Goal: Transaction & Acquisition: Obtain resource

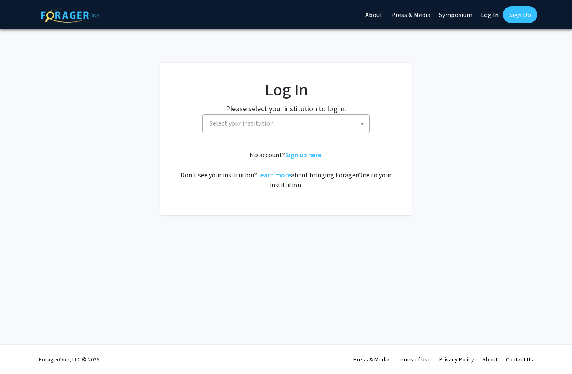
select select
click at [342, 122] on span "Select your institution" at bounding box center [287, 123] width 163 height 17
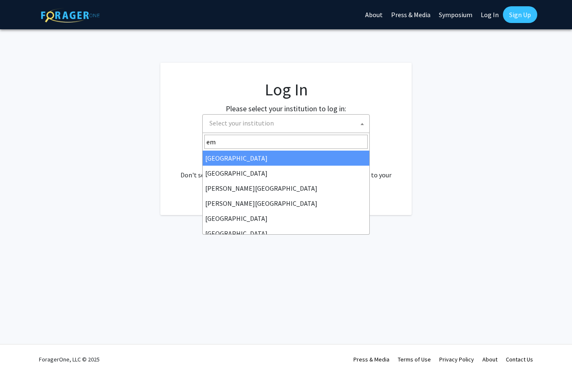
type input "emo"
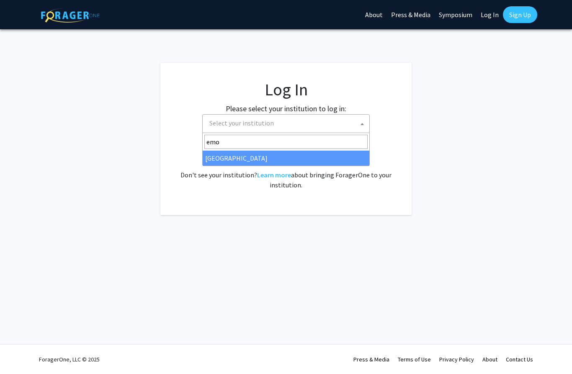
select select "12"
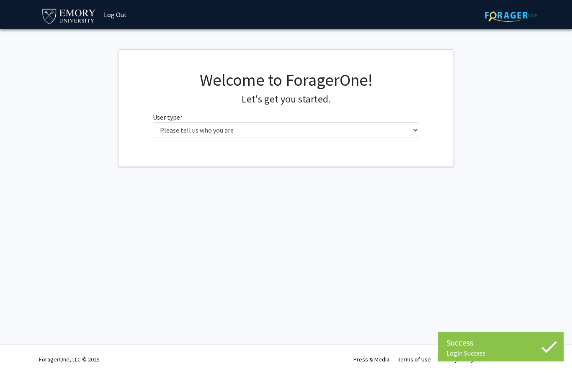
click at [202, 138] on div "Welcome to ForagerOne! Let's get you started. User type * required Please tell …" at bounding box center [285, 107] width 279 height 75
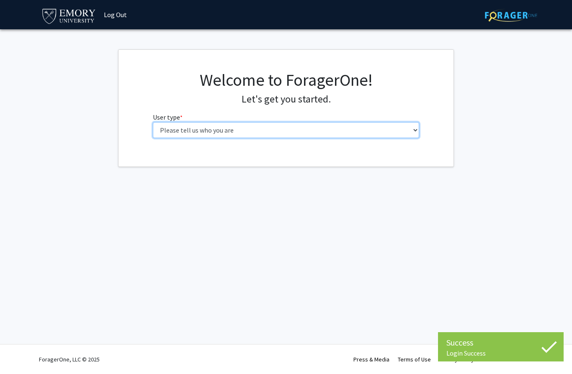
click at [203, 134] on select "Please tell us who you are Undergraduate Student Master's Student Doctoral Cand…" at bounding box center [286, 130] width 267 height 16
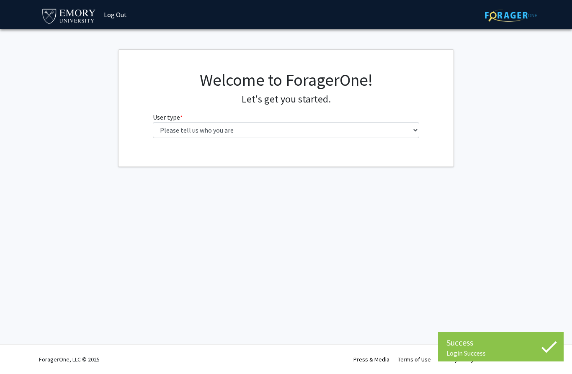
click at [0, 0] on html "Success Login Success Login Success Skip navigation Log Out Complete your profi…" at bounding box center [286, 187] width 572 height 374
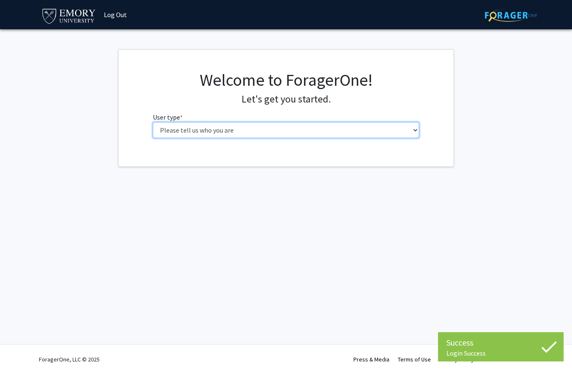
click at [203, 134] on select "Please tell us who you are Undergraduate Student Master's Student Doctoral Cand…" at bounding box center [286, 130] width 267 height 16
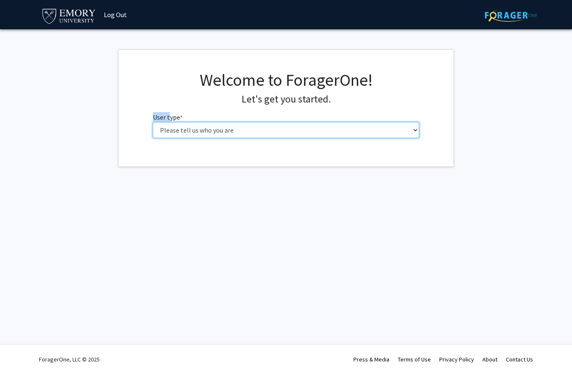
select select "1: undergrad"
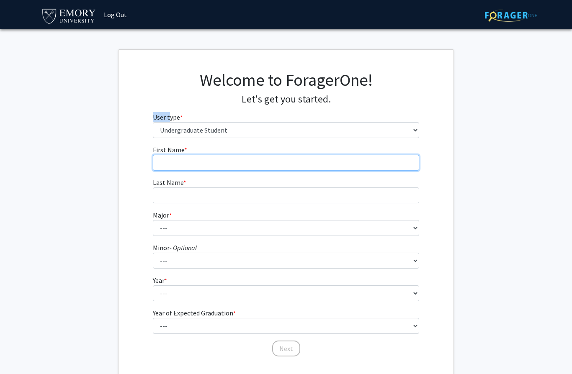
click at [316, 156] on input "First Name * required" at bounding box center [286, 163] width 267 height 16
type input "Grace"
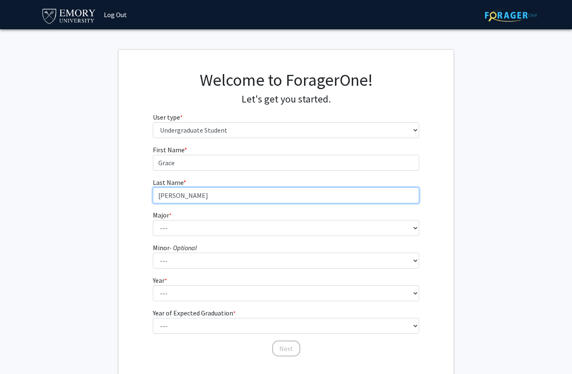
type input "Chung"
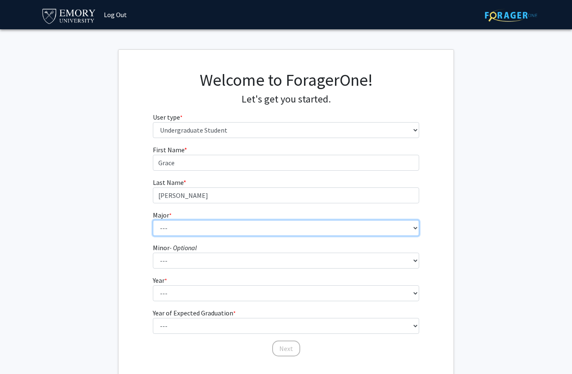
select select "24: 985"
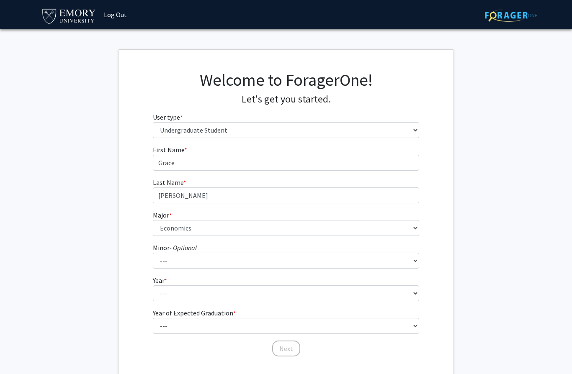
click at [228, 269] on form "First Name * required Grace Last Name * required Chung Major * required --- Acc…" at bounding box center [286, 247] width 267 height 204
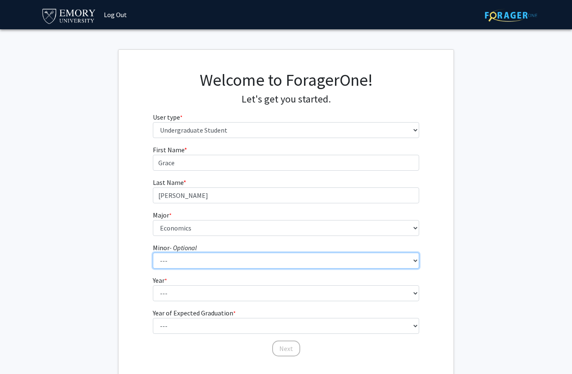
click at [233, 258] on select "--- African American Studies African Studies American Studies Ancient Mediterra…" at bounding box center [286, 261] width 267 height 16
select select "26: 753"
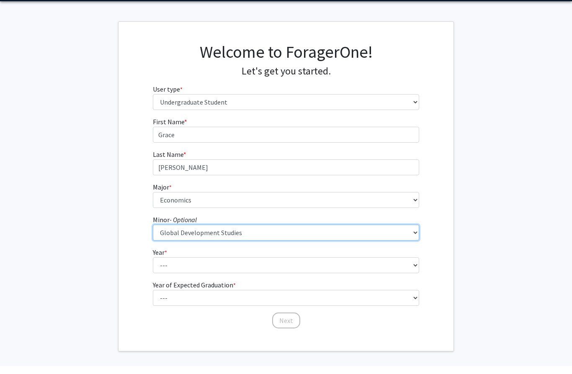
scroll to position [17, 0]
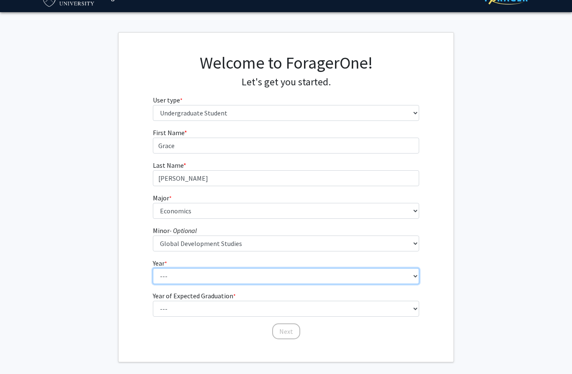
click at [247, 272] on select "--- First-year Sophomore Junior Senior Postbaccalaureate Certificate" at bounding box center [286, 276] width 267 height 16
select select "2: sophomore"
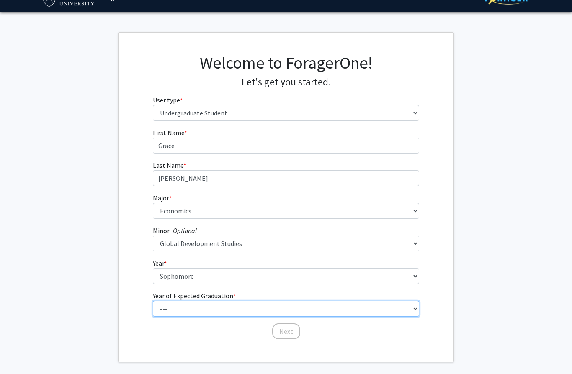
click at [211, 305] on select "--- 2025 2026 2027 2028 2029 2030 2031 2032 2033 2034" at bounding box center [286, 309] width 267 height 16
select select "4: 2028"
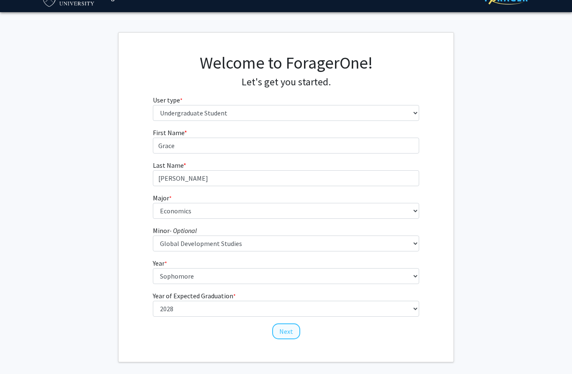
click at [283, 328] on button "Next" at bounding box center [286, 331] width 28 height 16
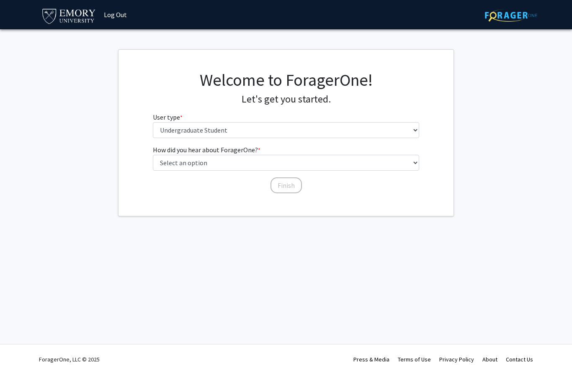
scroll to position [0, 0]
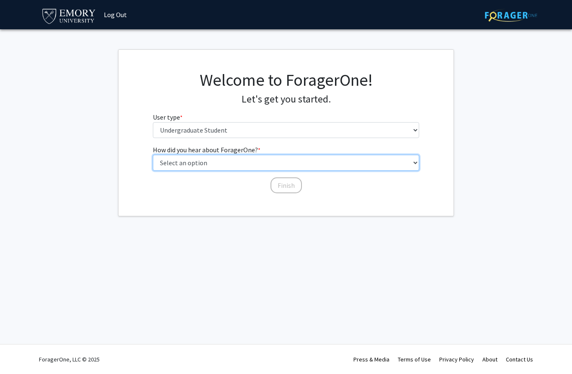
click at [261, 163] on select "Select an option Peer/student recommendation Faculty/staff recommendation Unive…" at bounding box center [286, 163] width 267 height 16
click at [292, 158] on select "Select an option Peer/student recommendation Faculty/staff recommendation Unive…" at bounding box center [286, 163] width 267 height 16
select select "3: university_website"
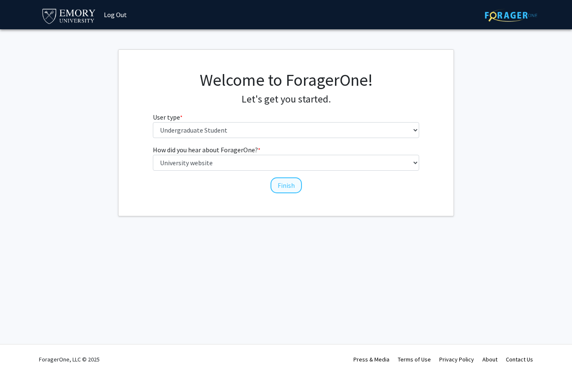
click at [293, 186] on button "Finish" at bounding box center [285, 185] width 31 height 16
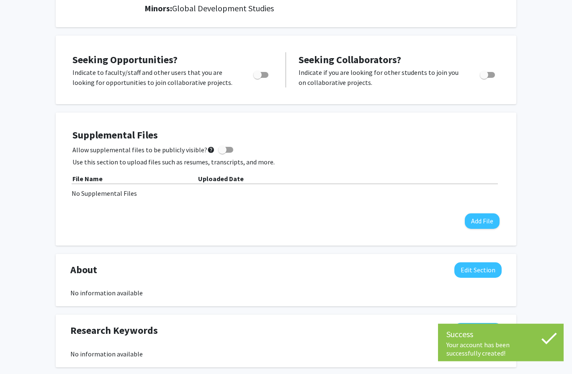
scroll to position [136, 0]
click at [262, 74] on span "Toggle" at bounding box center [260, 75] width 15 height 6
click at [257, 77] on input "Are you actively seeking opportunities?" at bounding box center [257, 77] width 0 height 0
checkbox input "true"
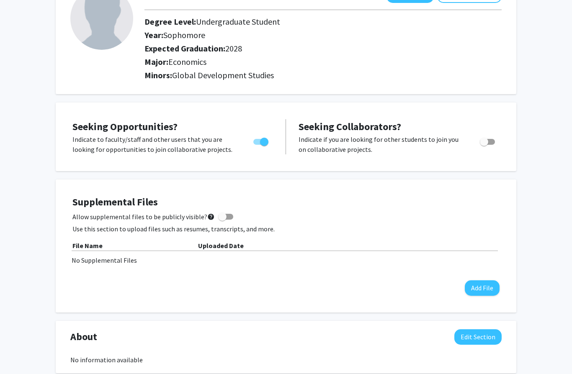
scroll to position [0, 0]
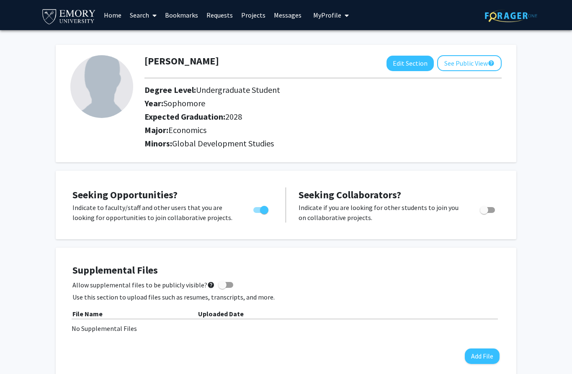
click at [247, 10] on link "Projects" at bounding box center [253, 14] width 33 height 29
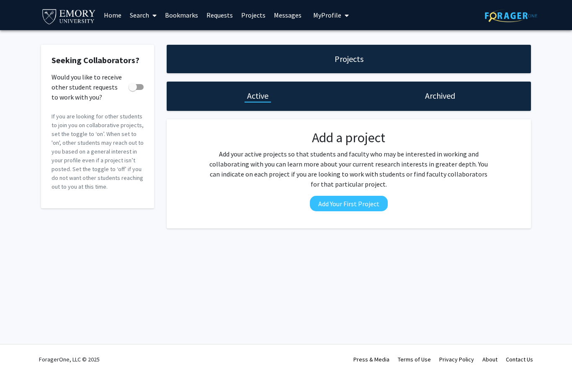
click at [144, 13] on link "Search" at bounding box center [143, 14] width 35 height 29
click at [152, 35] on span "Faculty/Staff" at bounding box center [157, 38] width 62 height 17
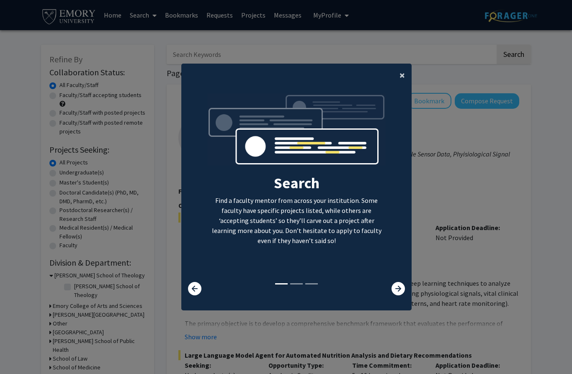
click at [401, 82] on span "×" at bounding box center [401, 75] width 5 height 13
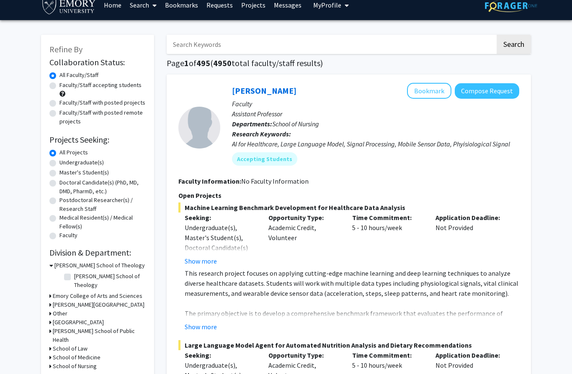
scroll to position [12, 0]
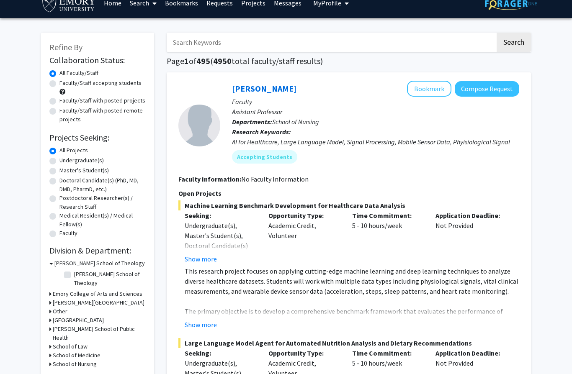
click at [51, 290] on div "Emory College of Arts and Sciences" at bounding box center [97, 294] width 96 height 9
click at [51, 290] on icon at bounding box center [50, 294] width 2 height 9
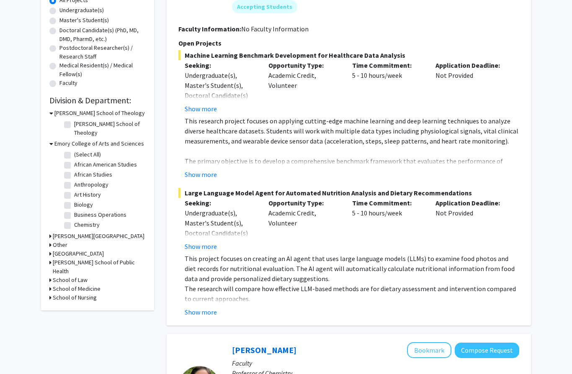
scroll to position [162, 0]
click at [61, 241] on h3 "Other" at bounding box center [60, 245] width 15 height 9
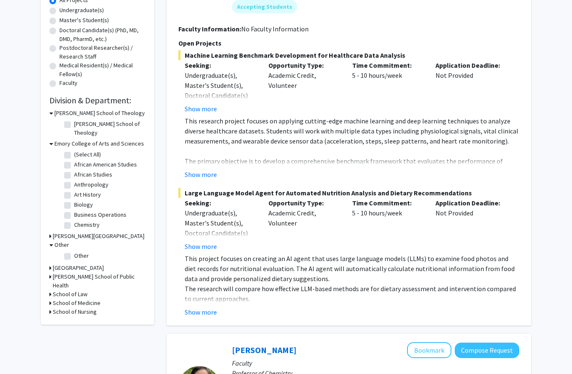
click at [71, 290] on h3 "School of Law" at bounding box center [70, 294] width 35 height 9
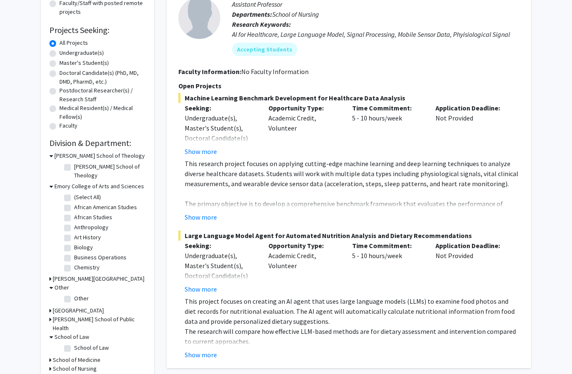
scroll to position [119, 0]
click at [74, 223] on label "Anthropology" at bounding box center [91, 227] width 34 height 9
click at [74, 223] on input "Anthropology" at bounding box center [76, 225] width 5 height 5
checkbox input "true"
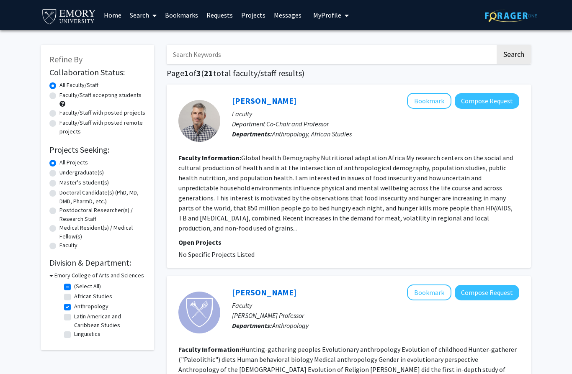
click at [74, 285] on label "(Select All)" at bounding box center [87, 286] width 27 height 9
click at [74, 285] on input "(Select All)" at bounding box center [76, 284] width 5 height 5
checkbox input "false"
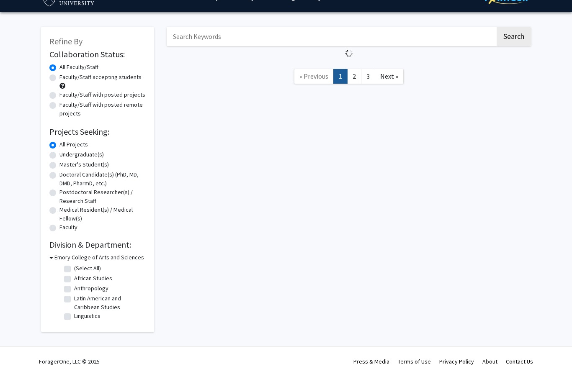
scroll to position [19, 0]
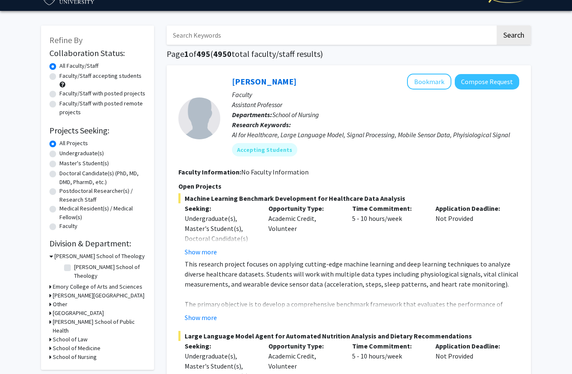
click at [51, 282] on icon at bounding box center [50, 286] width 2 height 9
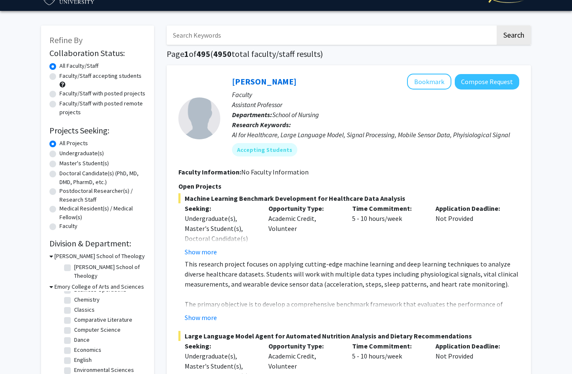
scroll to position [75, 0]
click at [74, 338] on label "Economics" at bounding box center [87, 342] width 27 height 9
click at [74, 338] on input "Economics" at bounding box center [76, 340] width 5 height 5
checkbox input "true"
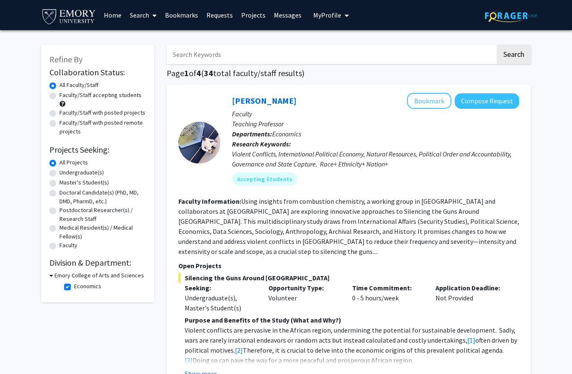
click at [257, 239] on fg-read-more "Using insights from combustion chemistry, a working group in [GEOGRAPHIC_DATA] …" at bounding box center [348, 226] width 341 height 59
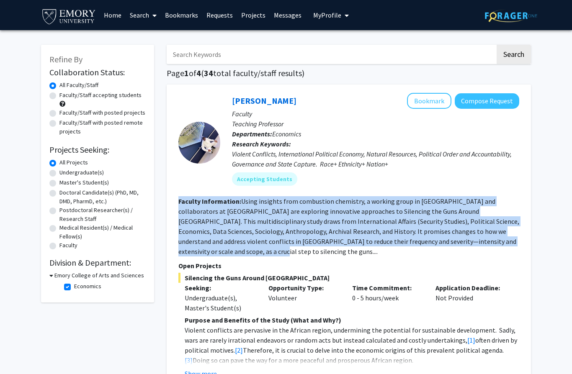
click at [257, 239] on fg-read-more "Using insights from combustion chemistry, a working group in [GEOGRAPHIC_DATA] …" at bounding box center [348, 226] width 341 height 59
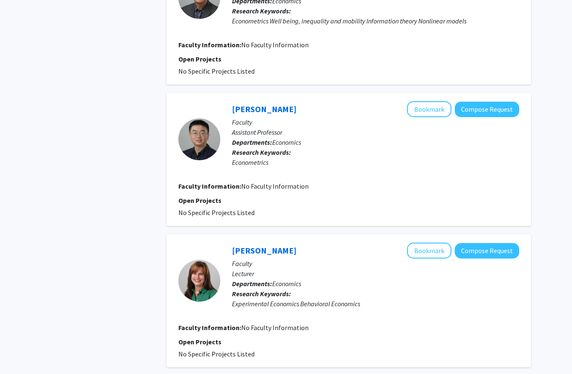
scroll to position [1331, 0]
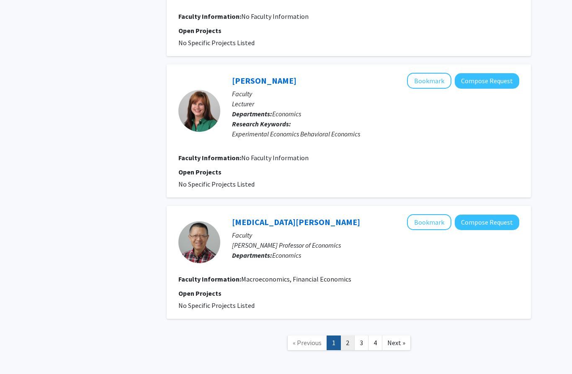
click at [344, 341] on link "2" at bounding box center [347, 343] width 14 height 15
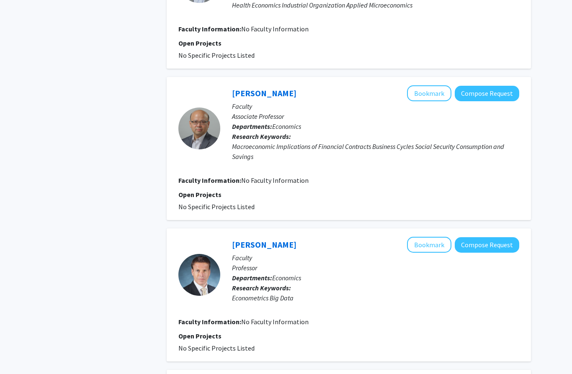
click at [345, 338] on p "Open Projects" at bounding box center [348, 336] width 341 height 10
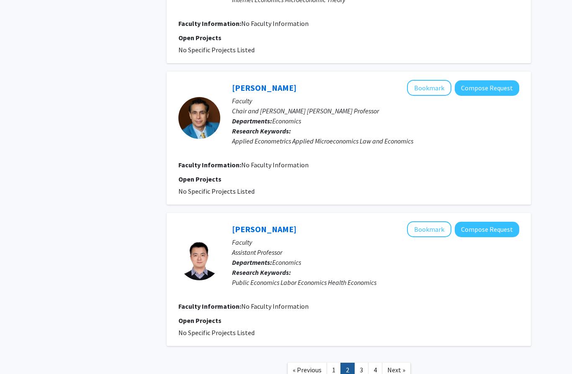
scroll to position [1185, 0]
click at [439, 93] on button "Bookmark" at bounding box center [429, 88] width 44 height 16
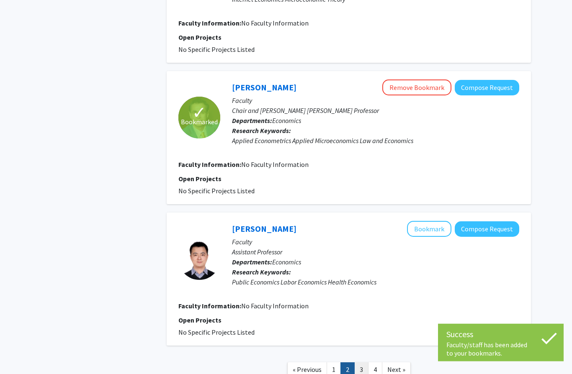
scroll to position [1185, 0]
click at [357, 368] on link "3" at bounding box center [361, 369] width 14 height 15
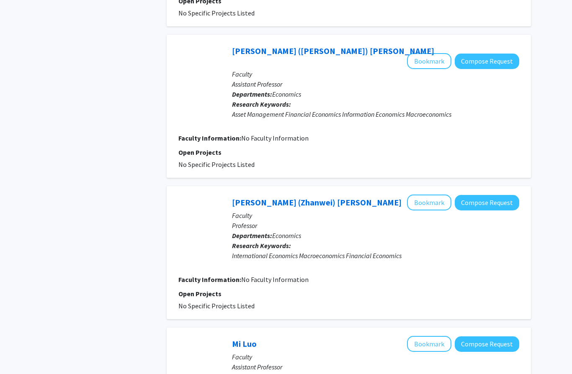
scroll to position [905, 0]
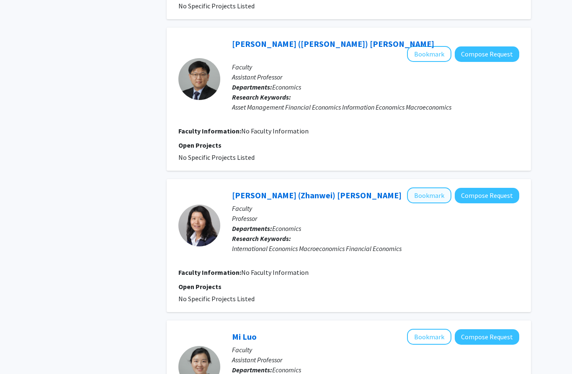
click at [430, 188] on button "Bookmark" at bounding box center [429, 195] width 44 height 16
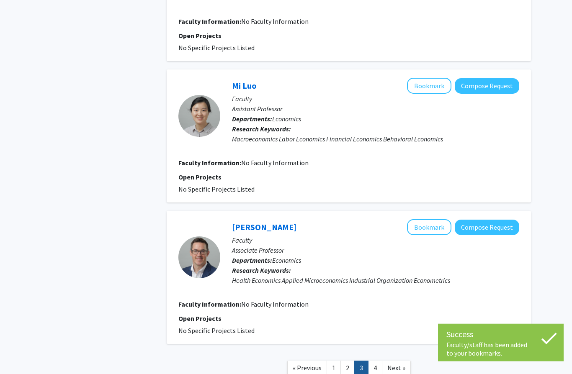
scroll to position [1167, 0]
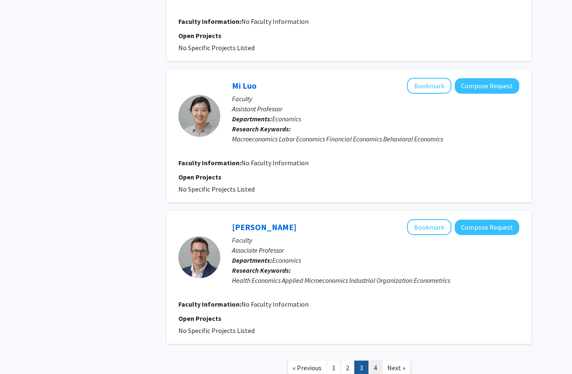
click at [374, 361] on link "4" at bounding box center [375, 368] width 14 height 15
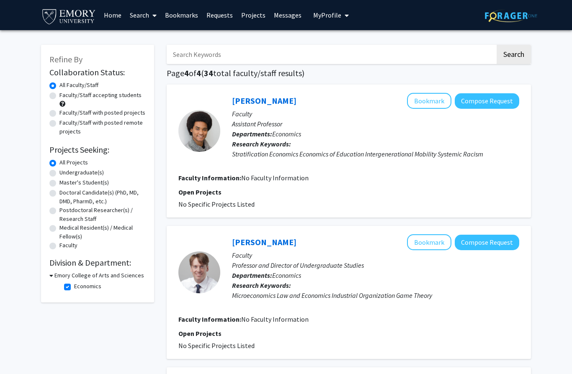
click at [74, 285] on label "Economics" at bounding box center [87, 286] width 27 height 9
click at [74, 285] on input "Economics" at bounding box center [76, 284] width 5 height 5
checkbox input "false"
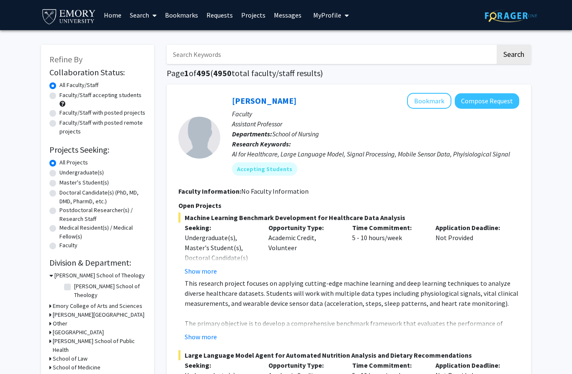
click at [53, 274] on div "[PERSON_NAME] School of Theology" at bounding box center [97, 275] width 96 height 9
click at [51, 302] on icon at bounding box center [50, 306] width 2 height 9
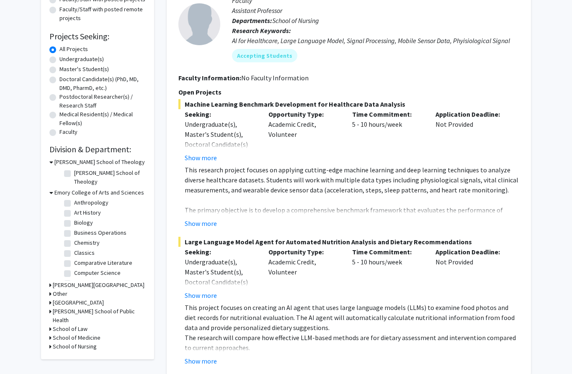
scroll to position [33, 0]
click at [74, 266] on label "Computer Science" at bounding box center [97, 270] width 46 height 9
click at [74, 266] on input "Computer Science" at bounding box center [76, 268] width 5 height 5
checkbox input "true"
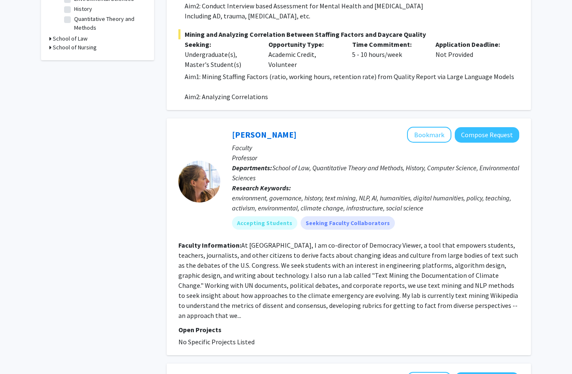
scroll to position [308, 0]
click at [319, 241] on fg-read-more "At Emory, I am co-director of Democracy Viewer, a tool that empowers students, …" at bounding box center [347, 280] width 339 height 79
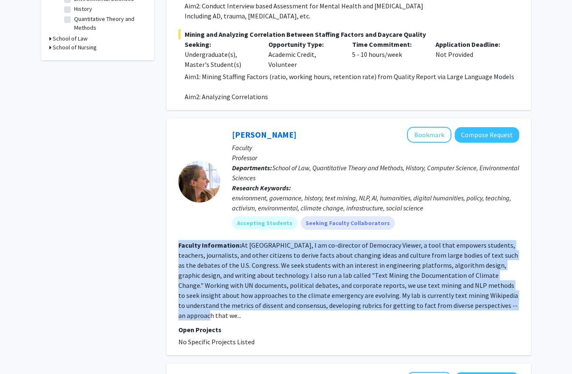
click at [319, 241] on fg-read-more "At Emory, I am co-director of Democracy Viewer, a tool that empowers students, …" at bounding box center [347, 280] width 339 height 79
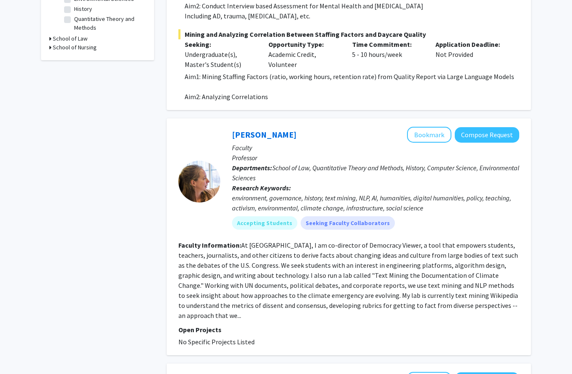
click at [319, 241] on fg-read-more "At Emory, I am co-director of Democracy Viewer, a tool that empowers students, …" at bounding box center [347, 280] width 339 height 79
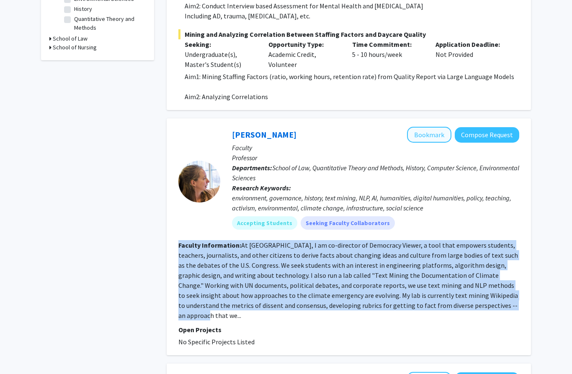
click at [426, 131] on button "Bookmark" at bounding box center [429, 135] width 44 height 16
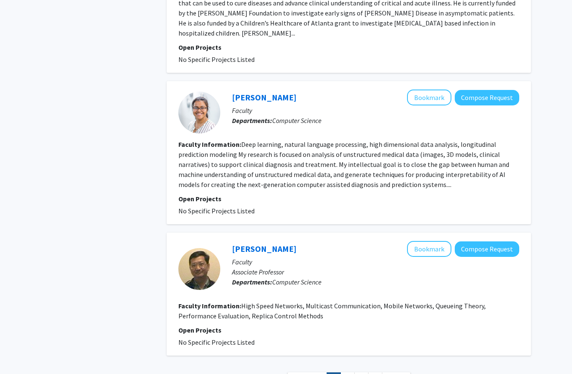
scroll to position [1532, 0]
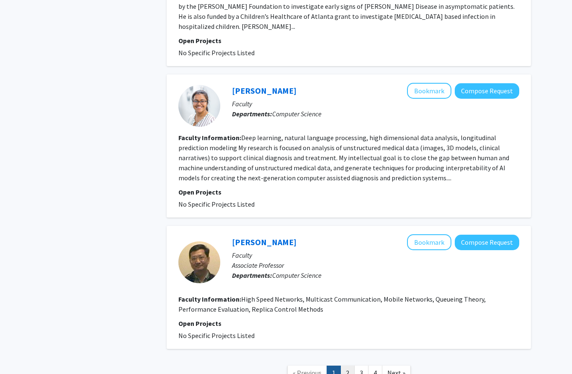
click at [346, 366] on link "2" at bounding box center [347, 373] width 14 height 15
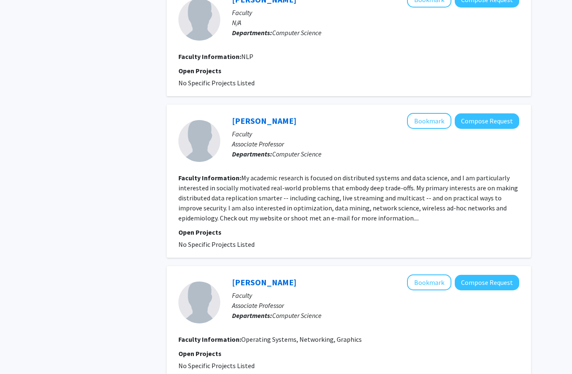
scroll to position [1061, 0]
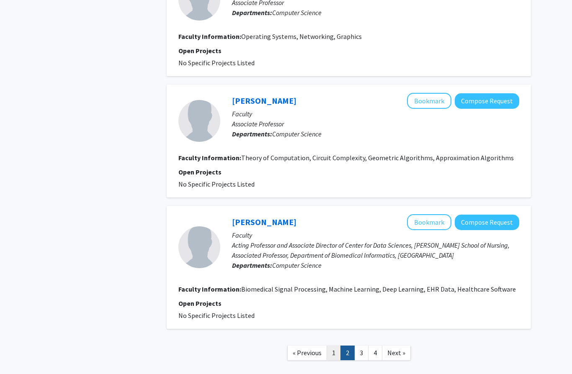
click at [337, 346] on link "1" at bounding box center [333, 353] width 14 height 15
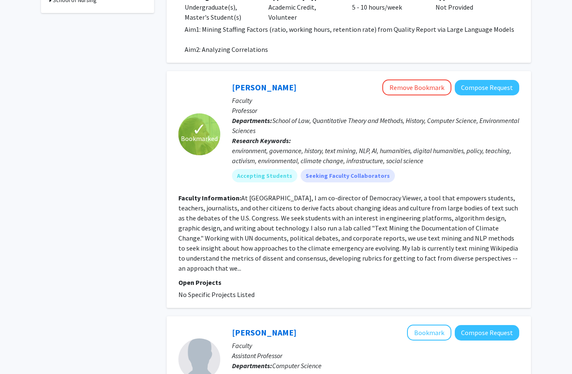
scroll to position [356, 0]
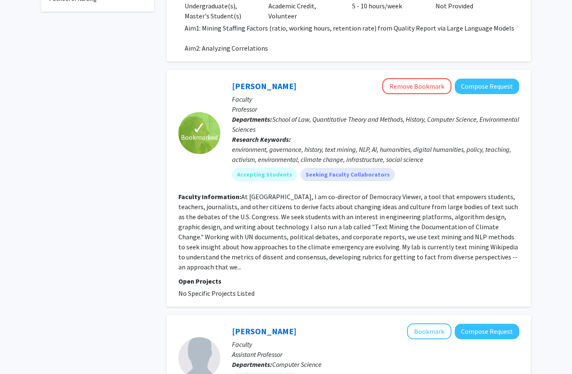
click at [411, 204] on fg-read-more "At Emory, I am co-director of Democracy Viewer, a tool that empowers students, …" at bounding box center [347, 231] width 339 height 79
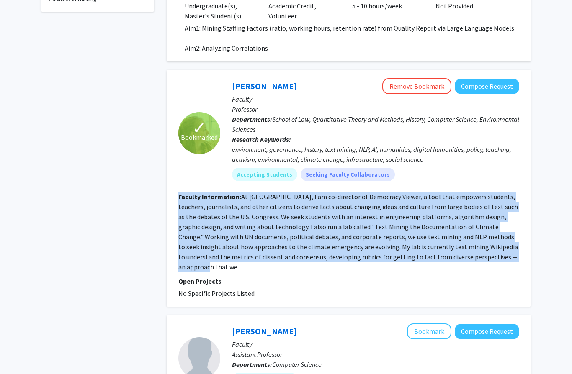
click at [411, 204] on fg-read-more "At Emory, I am co-director of Democracy Viewer, a tool that empowers students, …" at bounding box center [347, 231] width 339 height 79
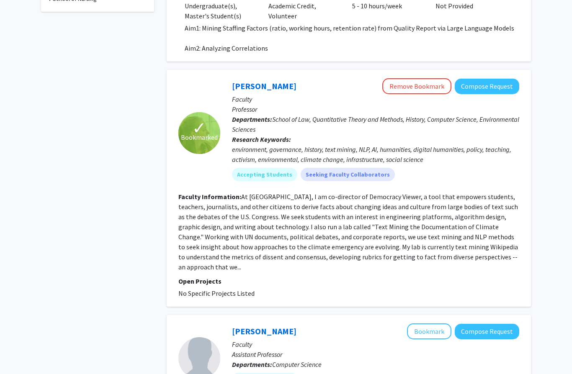
click at [411, 204] on fg-read-more "At Emory, I am co-director of Democracy Viewer, a tool that empowers students, …" at bounding box center [347, 231] width 339 height 79
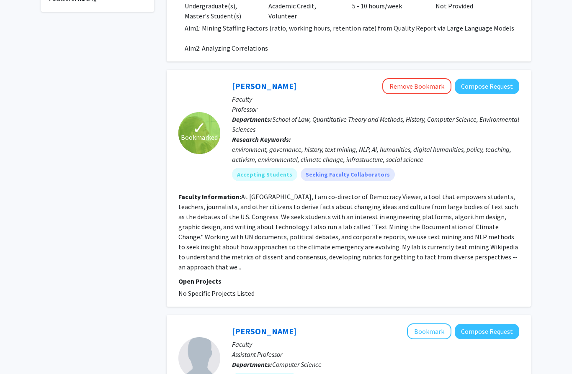
click at [411, 204] on fg-read-more "At Emory, I am co-director of Democracy Viewer, a tool that empowers students, …" at bounding box center [347, 231] width 339 height 79
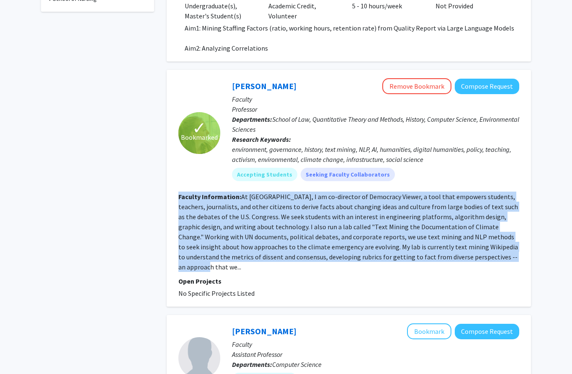
click at [411, 204] on fg-read-more "At Emory, I am co-director of Democracy Viewer, a tool that empowers students, …" at bounding box center [347, 231] width 339 height 79
click at [477, 255] on fg-read-more "At Emory, I am co-director of Democracy Viewer, a tool that empowers students, …" at bounding box center [347, 231] width 339 height 79
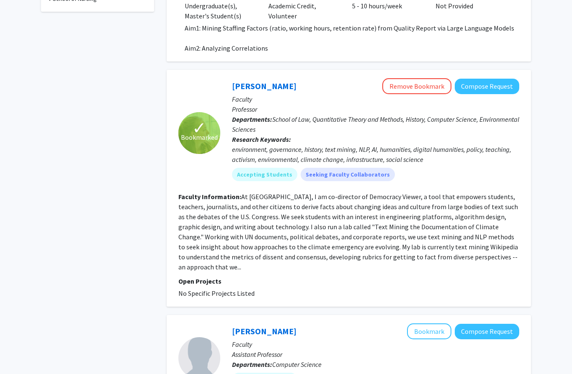
click at [402, 245] on fg-read-more "At Emory, I am co-director of Democracy Viewer, a tool that empowers students, …" at bounding box center [347, 231] width 339 height 79
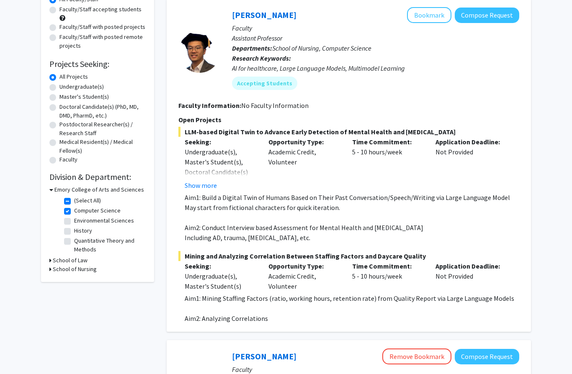
scroll to position [85, 0]
click at [208, 184] on button "Show more" at bounding box center [201, 186] width 32 height 10
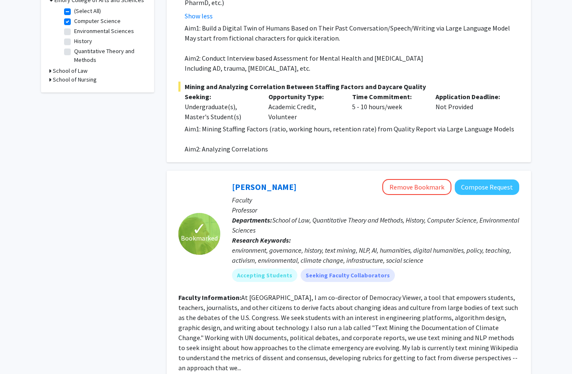
scroll to position [166, 0]
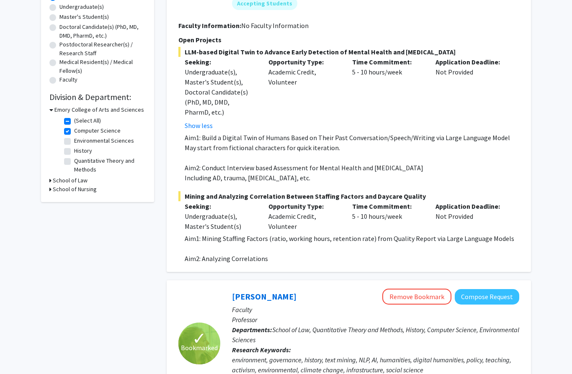
click at [289, 71] on div "Opportunity Type: Academic Credit, Volunteer" at bounding box center [304, 94] width 84 height 74
click at [340, 70] on div "Opportunity Type: Academic Credit, Volunteer" at bounding box center [304, 94] width 84 height 74
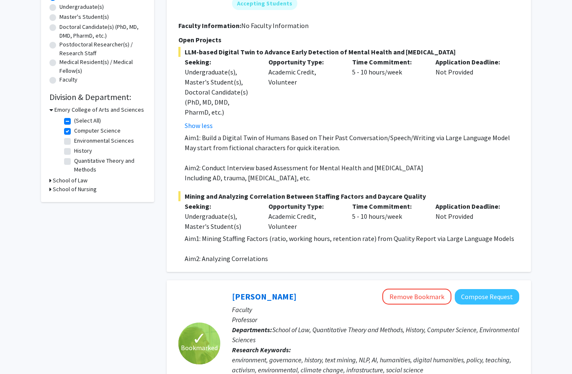
click at [340, 70] on div "Opportunity Type: Academic Credit, Volunteer" at bounding box center [304, 94] width 84 height 74
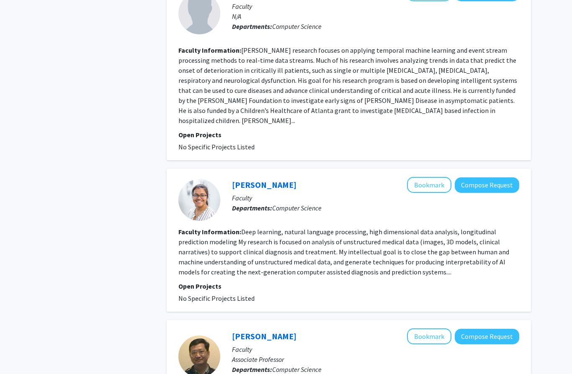
scroll to position [1552, 0]
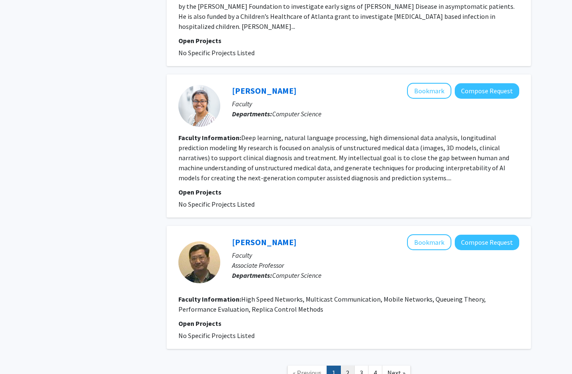
click at [347, 366] on link "2" at bounding box center [347, 373] width 14 height 15
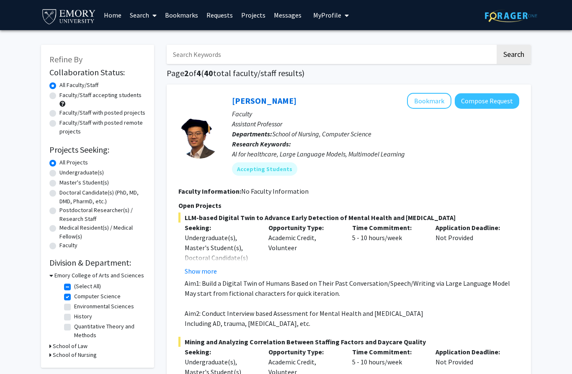
click at [314, 59] on input "Search Keywords" at bounding box center [331, 54] width 328 height 19
type input "Ai"
click at [513, 54] on button "Search" at bounding box center [513, 54] width 34 height 19
click at [524, 59] on button "Search" at bounding box center [513, 54] width 34 height 19
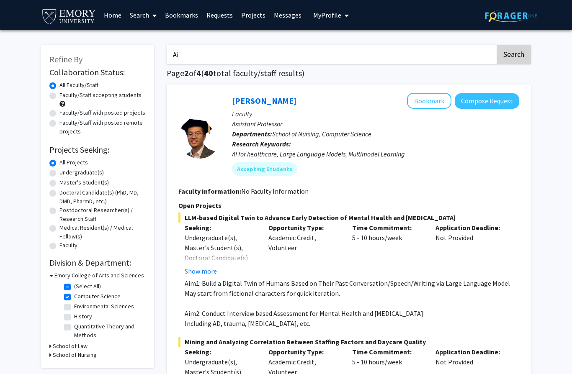
click at [524, 59] on button "Search" at bounding box center [513, 54] width 34 height 19
click at [57, 346] on h3 "School of Law" at bounding box center [70, 346] width 35 height 9
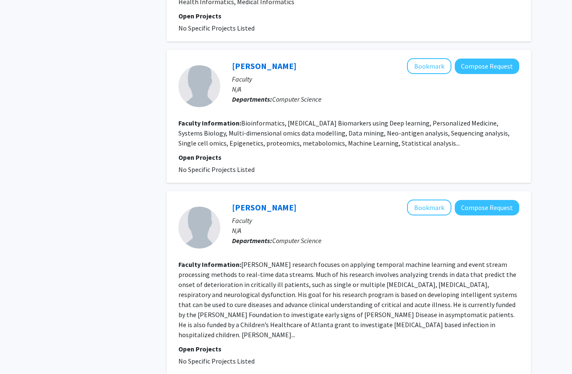
scroll to position [1532, 0]
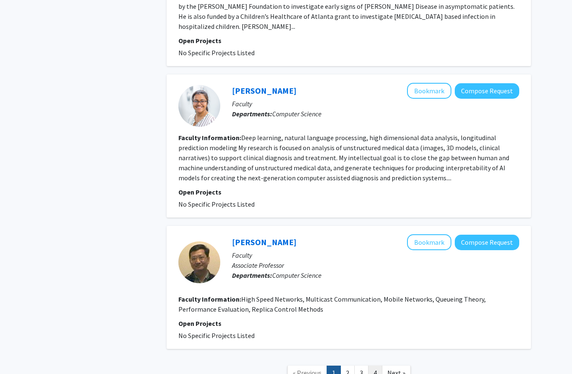
click at [371, 366] on link "4" at bounding box center [375, 373] width 14 height 15
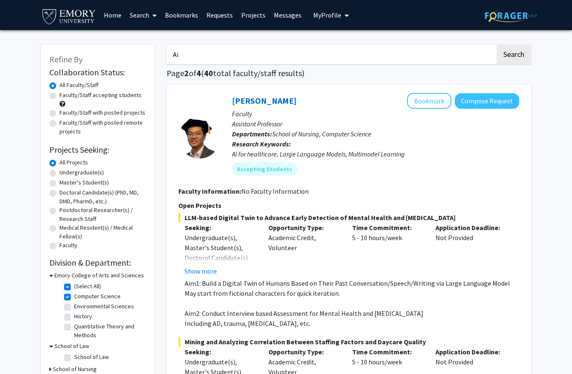
click at [68, 353] on fg-checkbox "School of Law School of Law" at bounding box center [103, 358] width 79 height 10
click at [74, 356] on label "School of Law" at bounding box center [91, 357] width 35 height 9
click at [74, 356] on input "School of Law" at bounding box center [76, 355] width 5 height 5
checkbox input "true"
click at [74, 297] on label "Computer Science" at bounding box center [97, 296] width 46 height 9
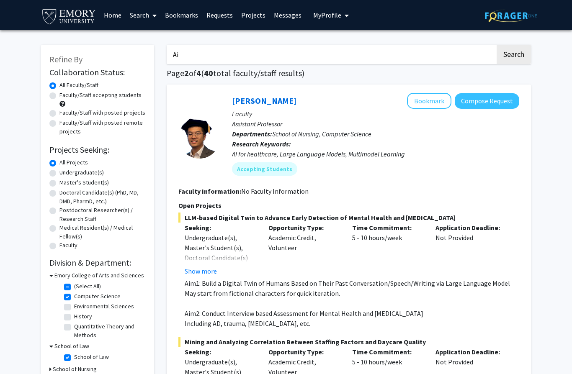
click at [74, 297] on input "Computer Science" at bounding box center [76, 294] width 5 height 5
checkbox input "false"
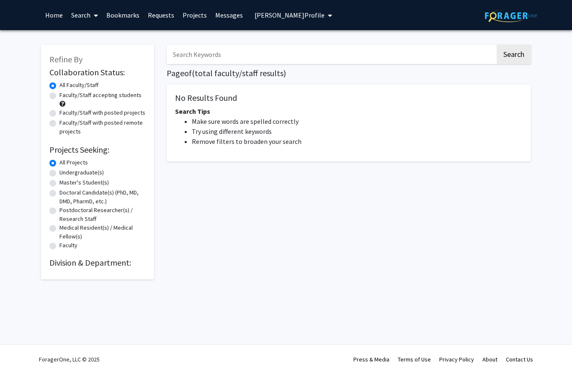
type input "Ai"
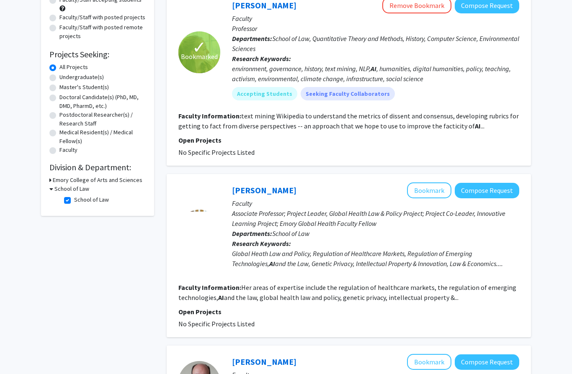
scroll to position [116, 0]
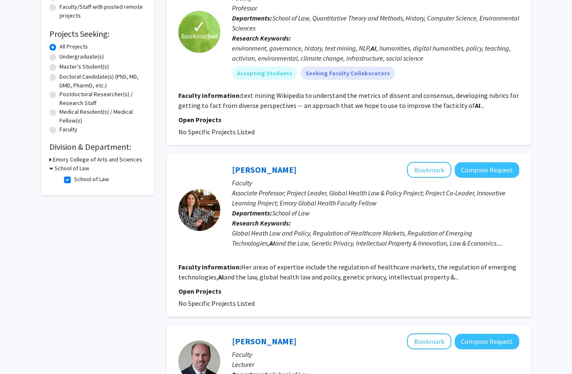
click at [278, 232] on div "Global Heath Law and Policy, Regulation of Healthcare Markets, Regulation of Em…" at bounding box center [375, 238] width 287 height 20
click at [306, 275] on fg-read-more "Her areas of expertise include the regulation of healthcare markets, the regula…" at bounding box center [347, 272] width 338 height 18
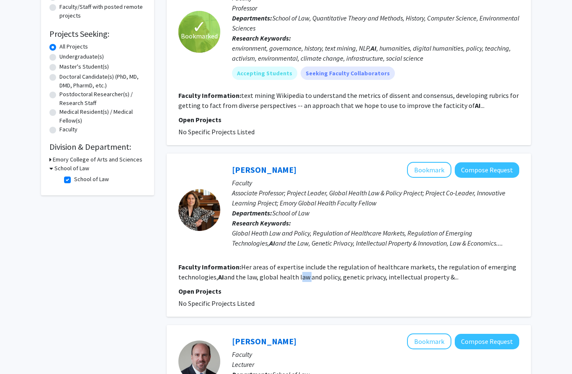
click at [306, 275] on fg-read-more "Her areas of expertise include the regulation of healthcare markets, the regula…" at bounding box center [347, 272] width 338 height 18
click at [421, 169] on button "Bookmark" at bounding box center [429, 170] width 44 height 16
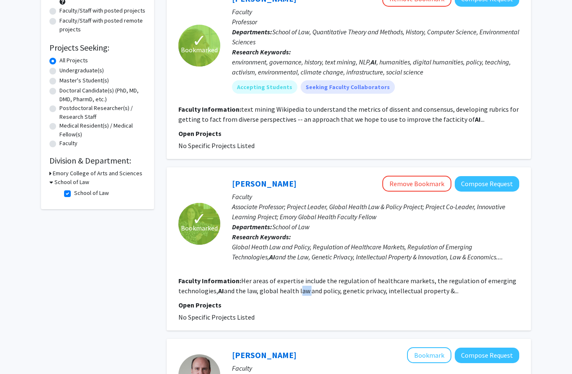
scroll to position [110, 0]
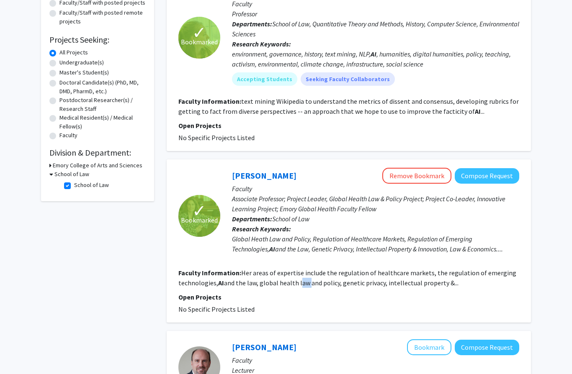
click at [340, 272] on fg-read-more "Her areas of expertise include the regulation of healthcare markets, the regula…" at bounding box center [347, 278] width 338 height 18
click at [340, 271] on fg-read-more "Her areas of expertise include the regulation of healthcare markets, the regula…" at bounding box center [347, 278] width 338 height 18
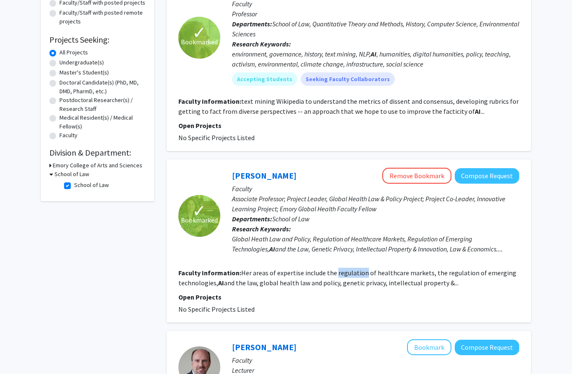
click at [340, 271] on fg-read-more "Her areas of expertise include the regulation of healthcare markets, the regula…" at bounding box center [347, 278] width 338 height 18
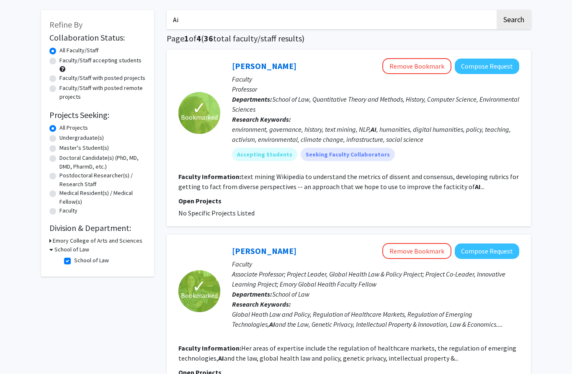
scroll to position [34, 0]
click at [251, 64] on link "[PERSON_NAME]" at bounding box center [264, 66] width 64 height 10
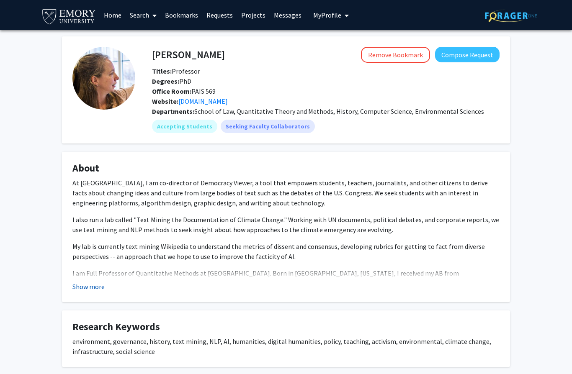
click at [97, 287] on button "Show more" at bounding box center [88, 287] width 32 height 10
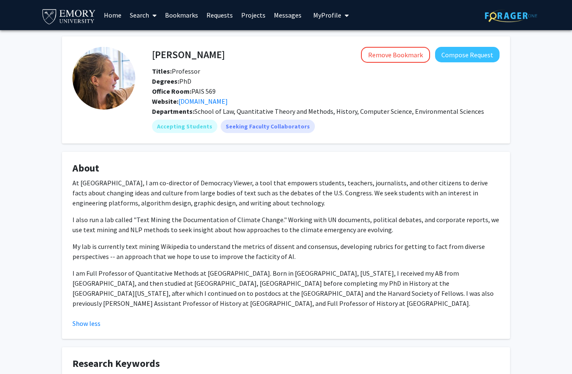
click at [109, 281] on p "I am Full Professor of Quantitative Methods at [GEOGRAPHIC_DATA]. Born in [GEOG…" at bounding box center [285, 288] width 427 height 40
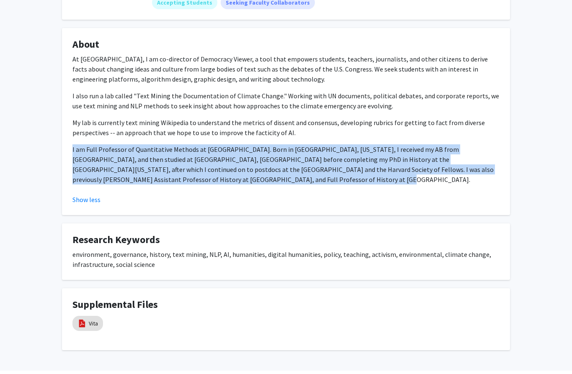
scroll to position [114, 0]
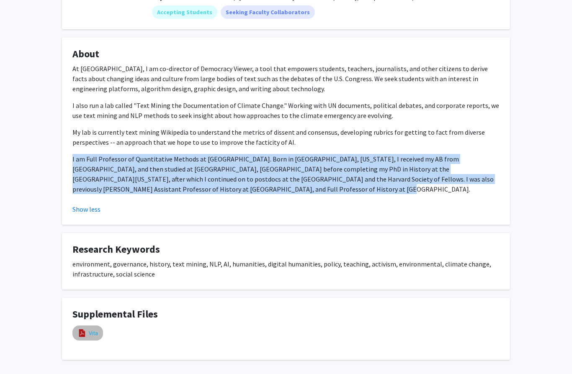
click at [90, 330] on link "Vita" at bounding box center [93, 333] width 9 height 9
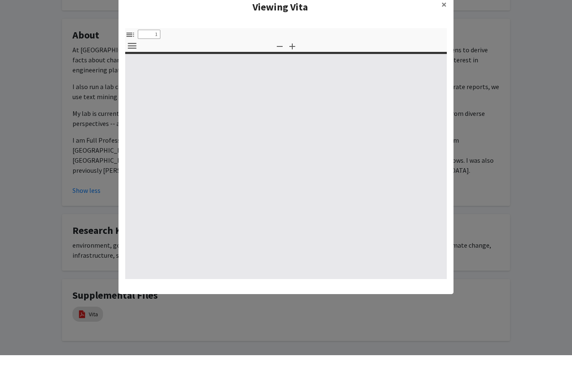
select select "custom"
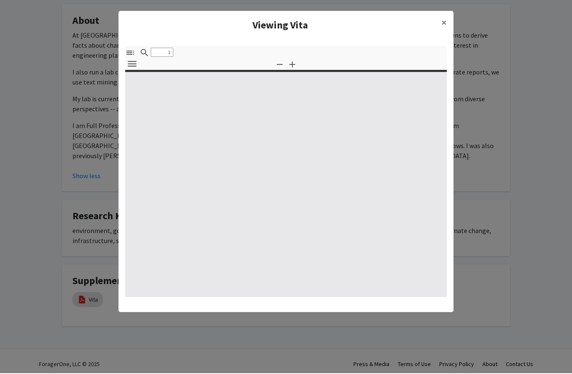
scroll to position [151, 0]
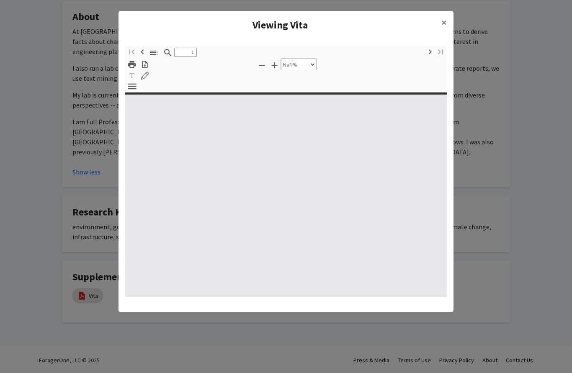
type input "0"
select select "custom"
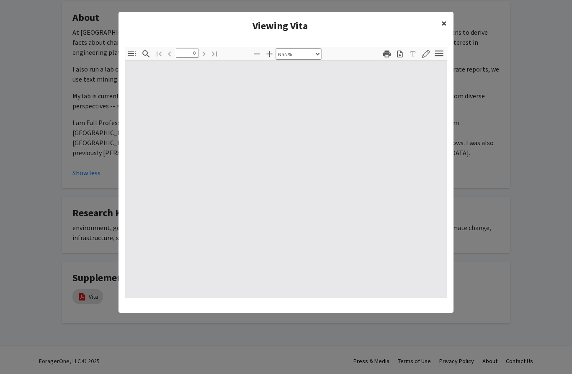
click at [439, 26] on button "×" at bounding box center [443, 23] width 19 height 23
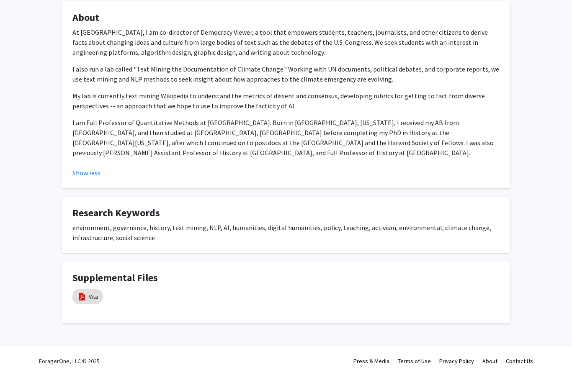
click at [145, 219] on fg-card-title "Research Keywords" at bounding box center [285, 214] width 427 height 15
click at [144, 226] on div "environment, governance, history, text mining, NLP, AI, humanities, digital hum…" at bounding box center [285, 233] width 427 height 20
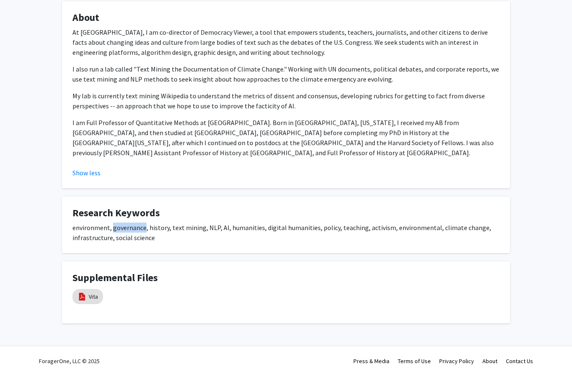
click at [144, 226] on div "environment, governance, history, text mining, NLP, AI, humanities, digital hum…" at bounding box center [285, 233] width 427 height 20
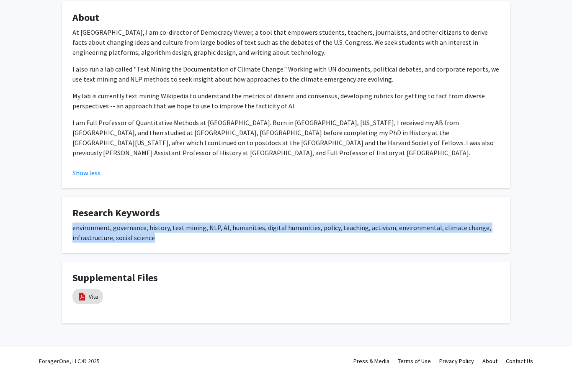
click at [144, 226] on div "environment, governance, history, text mining, NLP, AI, humanities, digital hum…" at bounding box center [285, 233] width 427 height 20
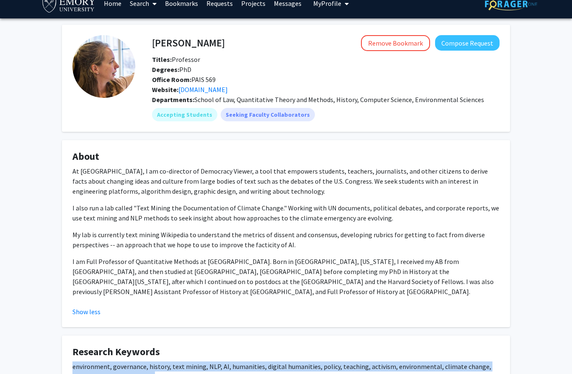
scroll to position [0, 0]
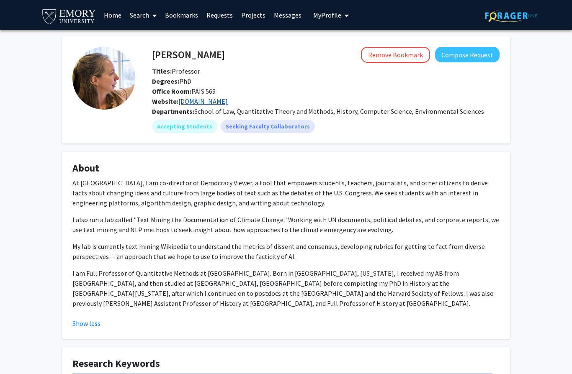
click at [193, 101] on link "[DOMAIN_NAME]" at bounding box center [202, 101] width 49 height 8
click at [405, 107] on span "School of Law, Quantitative Theory and Methods, History, Computer Science, Envi…" at bounding box center [339, 111] width 290 height 8
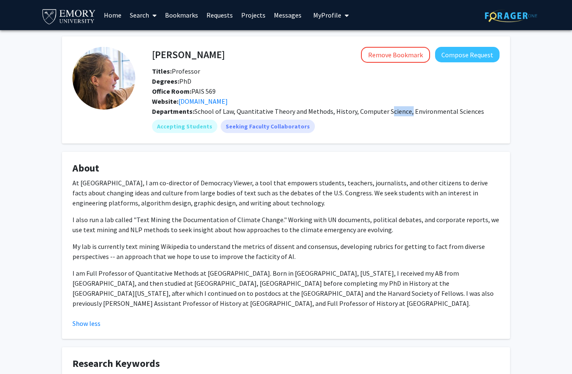
click at [370, 226] on p "I also run a lab called "Text Mining the Documentation of Climate Change." Work…" at bounding box center [285, 225] width 427 height 20
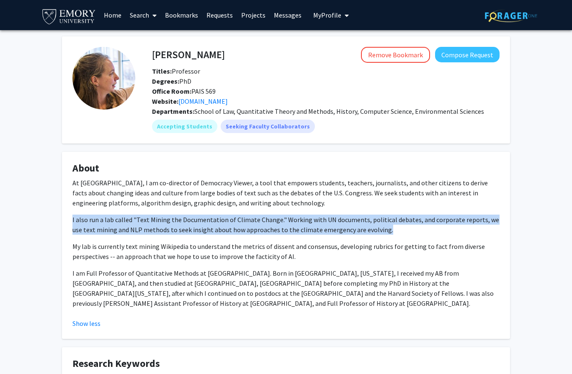
click at [379, 181] on p "At [GEOGRAPHIC_DATA], I am co-director of Democracy Viewer, a tool that empower…" at bounding box center [285, 193] width 427 height 30
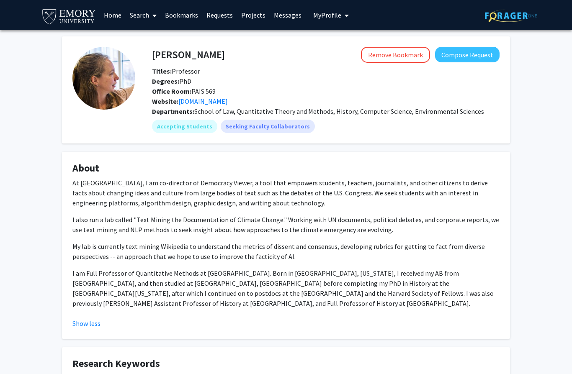
click at [379, 181] on p "At [GEOGRAPHIC_DATA], I am co-director of Democracy Viewer, a tool that empower…" at bounding box center [285, 193] width 427 height 30
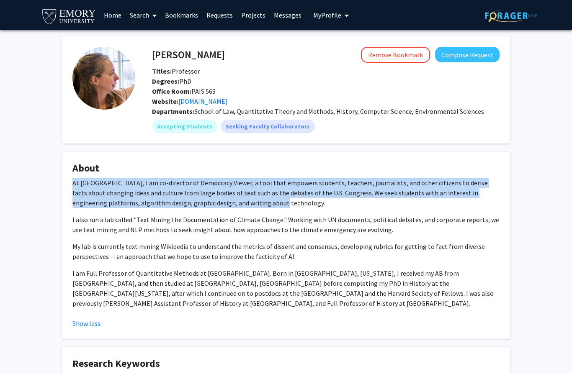
click at [349, 237] on div "At [GEOGRAPHIC_DATA], I am co-director of Democracy Viewer, a tool that empower…" at bounding box center [285, 243] width 427 height 131
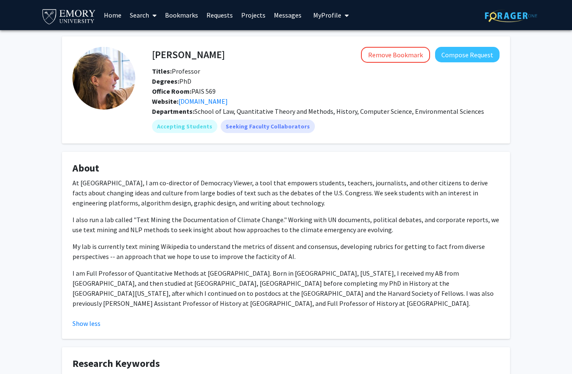
click at [345, 245] on p "My lab is currently text mining Wikipedia to understand the metrics of dissent …" at bounding box center [285, 251] width 427 height 20
click at [336, 272] on p "I am Full Professor of Quantitative Methods at [GEOGRAPHIC_DATA]. Born in [GEOG…" at bounding box center [285, 288] width 427 height 40
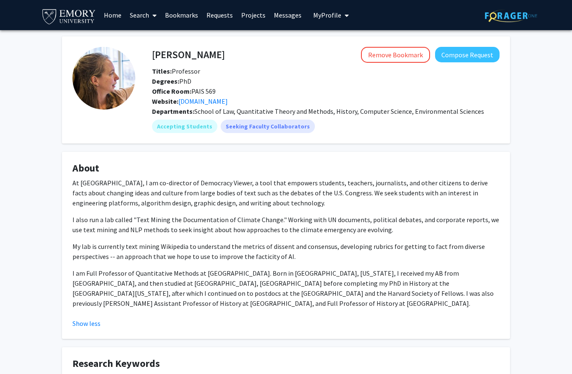
click at [336, 272] on p "I am Full Professor of Quantitative Methods at [GEOGRAPHIC_DATA]. Born in [GEOG…" at bounding box center [285, 288] width 427 height 40
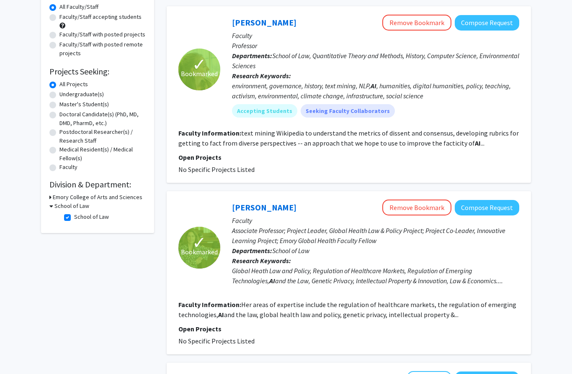
scroll to position [78, 0]
click at [249, 209] on link "[PERSON_NAME]" at bounding box center [264, 208] width 64 height 10
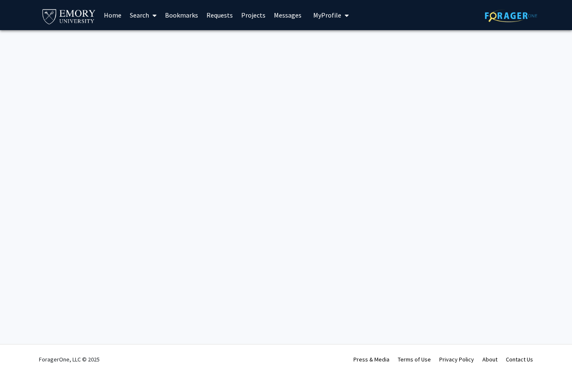
click at [249, 173] on div "Skip navigation Home Search Bookmarks Requests Projects Messages My Profile [PE…" at bounding box center [286, 187] width 572 height 374
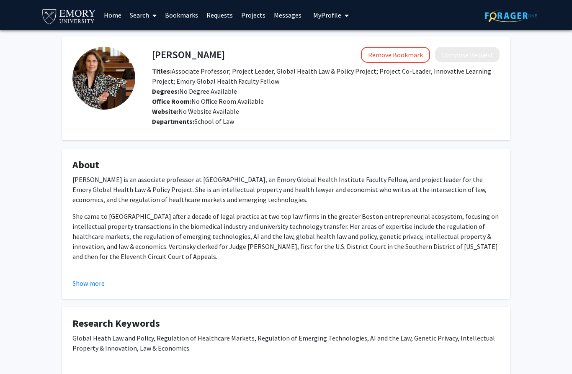
click at [249, 173] on fg-card-title "About" at bounding box center [285, 166] width 427 height 15
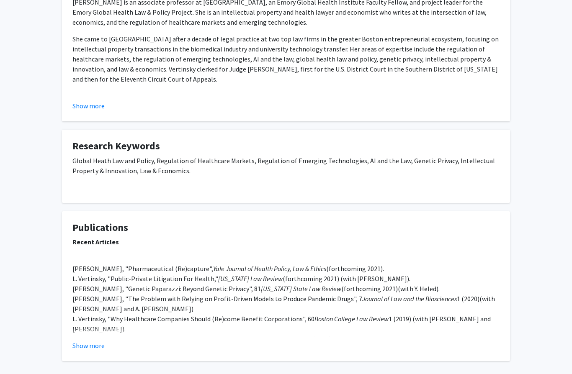
scroll to position [177, 0]
click at [91, 343] on button "Show more" at bounding box center [88, 346] width 32 height 10
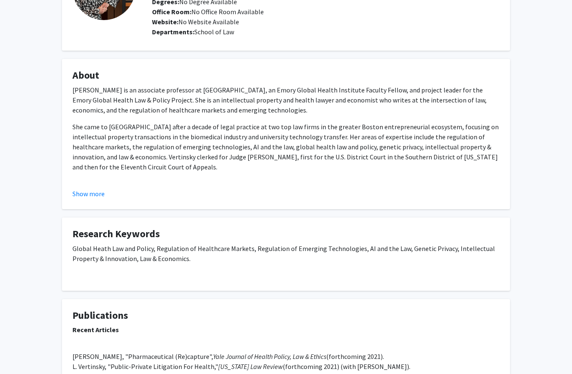
scroll to position [0, 0]
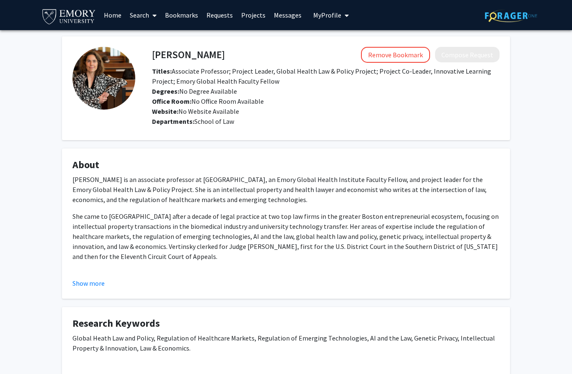
click at [233, 79] on span "Titles: Associate Professor; Project Leader, Global Health Law & Policy Project…" at bounding box center [321, 76] width 339 height 18
click at [321, 14] on span "My Profile" at bounding box center [327, 15] width 28 height 8
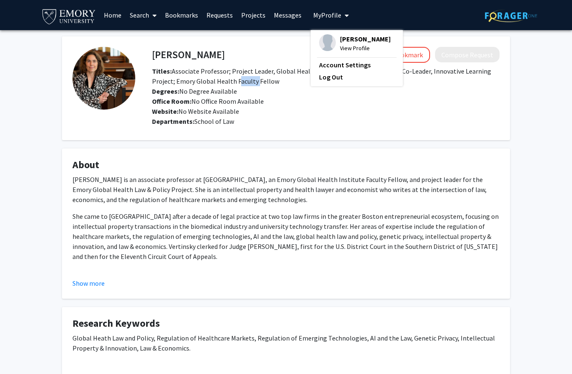
click at [340, 41] on span "[PERSON_NAME]" at bounding box center [365, 38] width 51 height 9
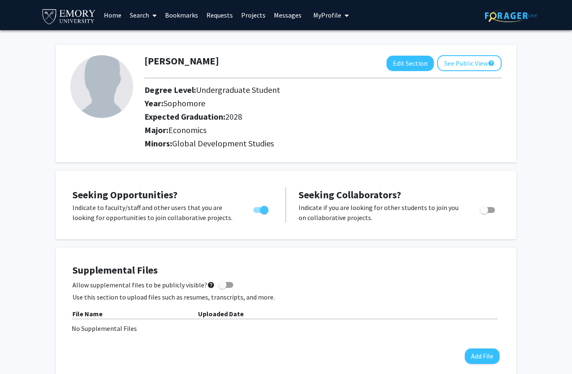
click at [189, 19] on link "Bookmarks" at bounding box center [181, 14] width 41 height 29
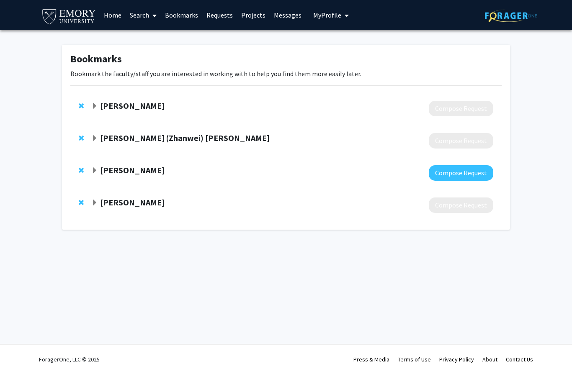
click at [189, 19] on link "Bookmarks" at bounding box center [181, 14] width 41 height 29
click at [214, 119] on div "[PERSON_NAME] Compose Request" at bounding box center [285, 108] width 431 height 32
click at [100, 104] on strong "[PERSON_NAME]" at bounding box center [132, 105] width 64 height 10
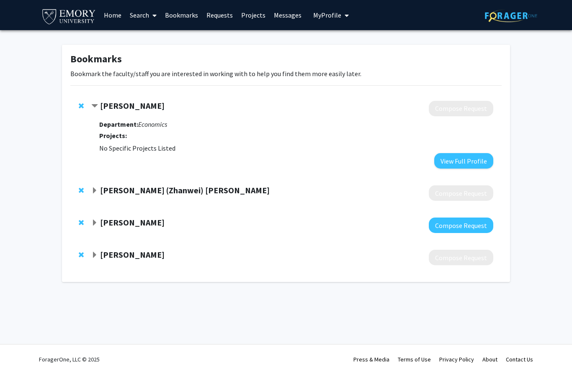
click at [95, 189] on span "Expand Vivian (Zhanwei) Yue Bookmark" at bounding box center [94, 190] width 7 height 7
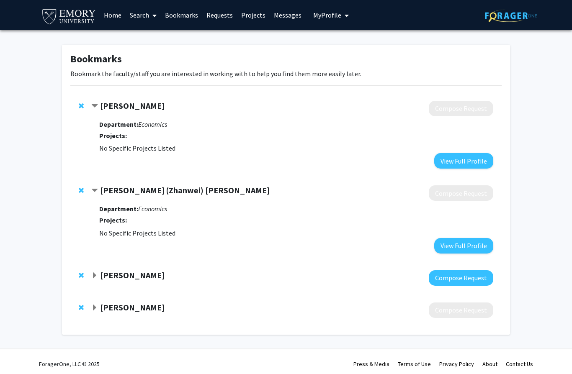
click at [95, 294] on div "[PERSON_NAME] Compose Request" at bounding box center [285, 310] width 431 height 32
click at [100, 277] on strong "[PERSON_NAME]" at bounding box center [132, 275] width 64 height 10
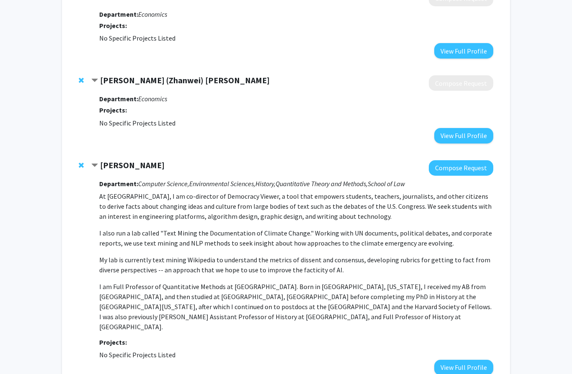
scroll to position [110, 0]
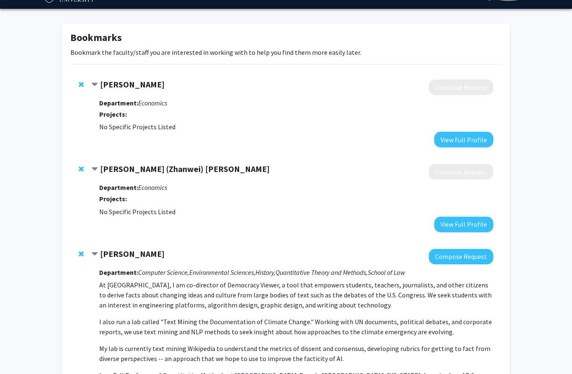
scroll to position [0, 0]
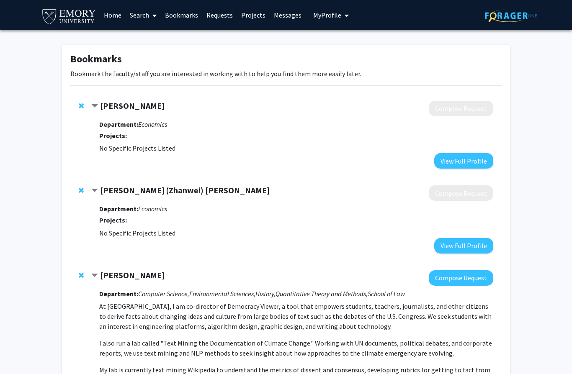
click at [146, 2] on link "Search" at bounding box center [143, 14] width 35 height 29
click at [150, 39] on span "Faculty/Staff" at bounding box center [157, 38] width 62 height 17
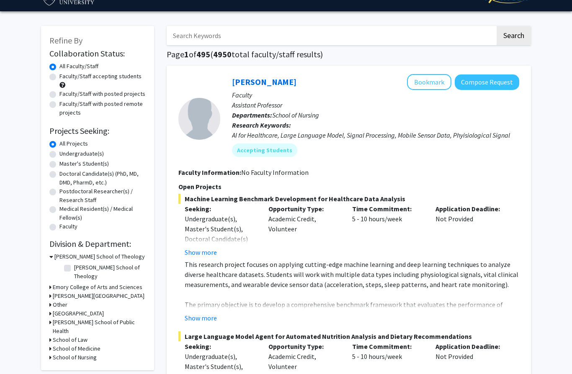
scroll to position [46, 0]
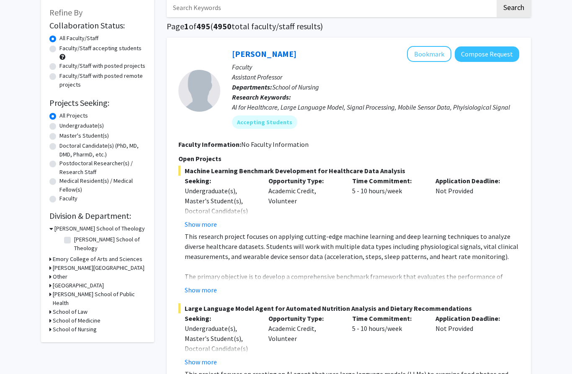
click at [73, 255] on h3 "Emory College of Arts and Sciences" at bounding box center [98, 259] width 90 height 9
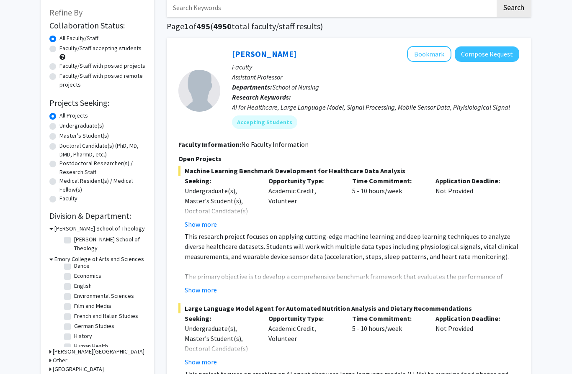
scroll to position [114, 0]
click at [74, 272] on label "Economics" at bounding box center [87, 276] width 27 height 9
click at [74, 272] on input "Economics" at bounding box center [76, 274] width 5 height 5
checkbox input "true"
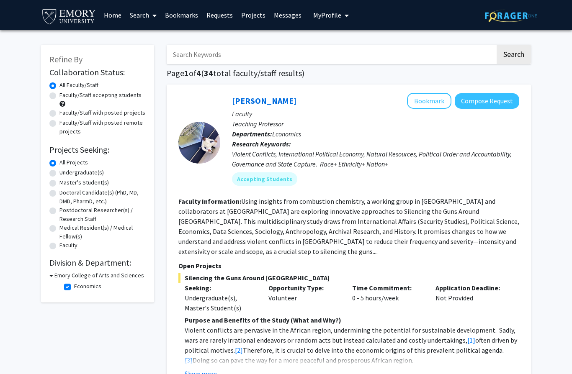
click at [275, 222] on fg-read-more "Using insights from combustion chemistry, a working group in [GEOGRAPHIC_DATA] …" at bounding box center [348, 226] width 341 height 59
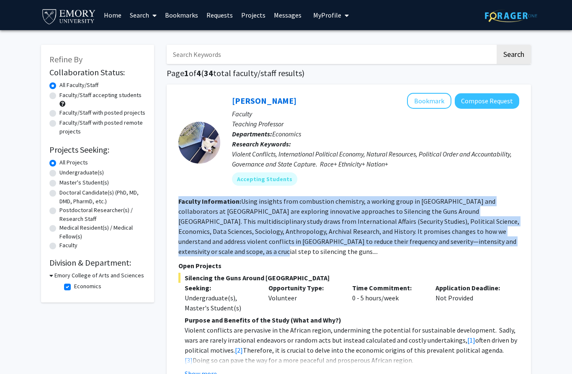
click at [275, 222] on fg-read-more "Using insights from combustion chemistry, a working group in [GEOGRAPHIC_DATA] …" at bounding box center [348, 226] width 341 height 59
click at [203, 369] on button "Show more" at bounding box center [201, 374] width 32 height 10
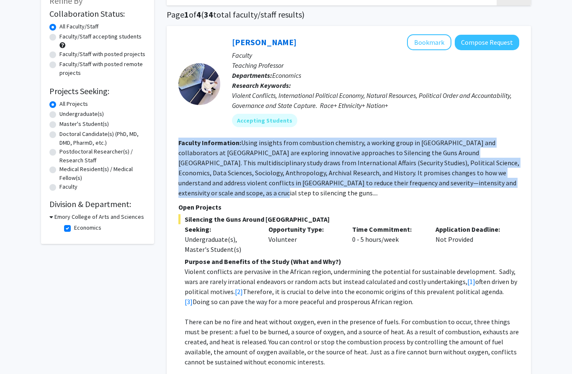
scroll to position [65, 0]
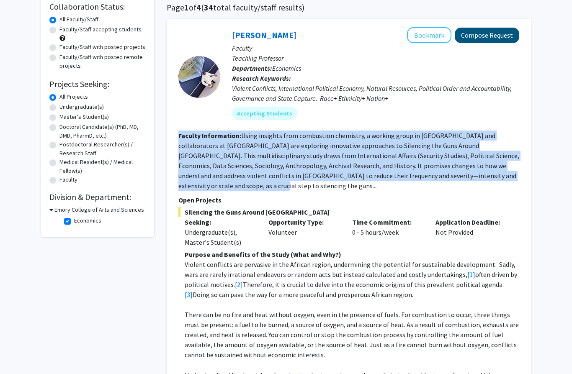
click at [478, 40] on button "Compose Request" at bounding box center [486, 35] width 64 height 15
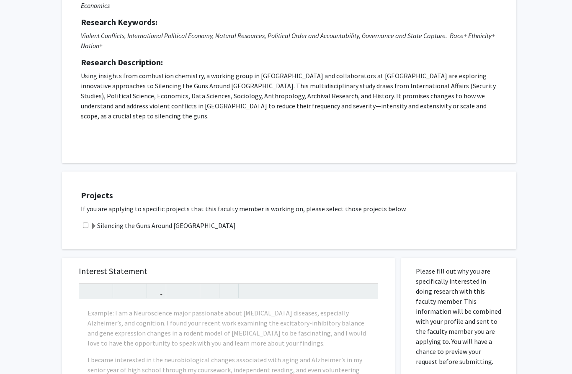
scroll to position [105, 0]
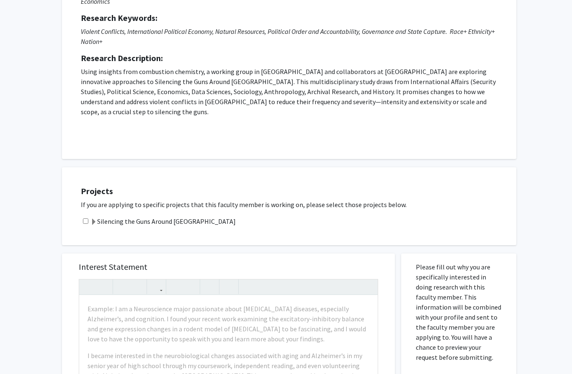
click at [145, 217] on label "Silencing the Guns Around [GEOGRAPHIC_DATA]" at bounding box center [162, 222] width 145 height 10
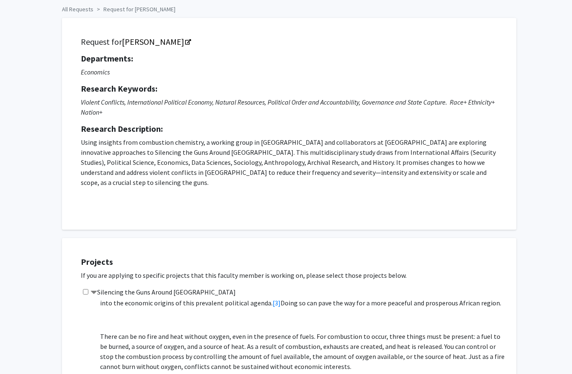
scroll to position [20, 0]
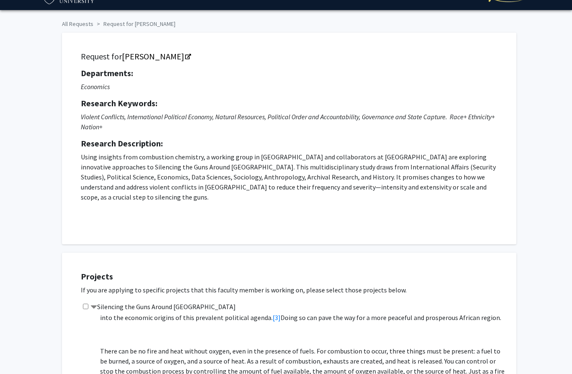
click at [0, 0] on html "Skip navigation Home Search Bookmarks Requests Projects Messages My Profile [PE…" at bounding box center [286, 167] width 572 height 374
click at [148, 164] on p "Using insights from combustion chemistry, a working group in [GEOGRAPHIC_DATA] …" at bounding box center [289, 177] width 416 height 50
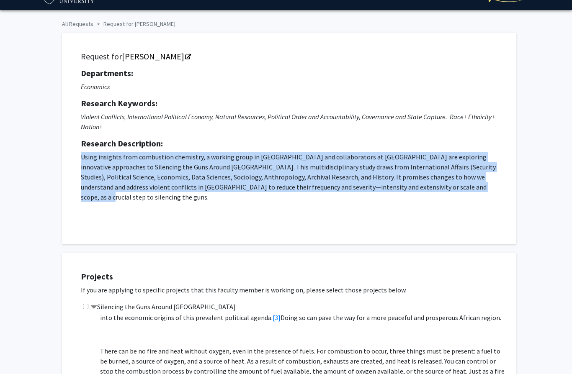
click at [148, 164] on p "Using insights from combustion chemistry, a working group in [GEOGRAPHIC_DATA] …" at bounding box center [289, 177] width 416 height 50
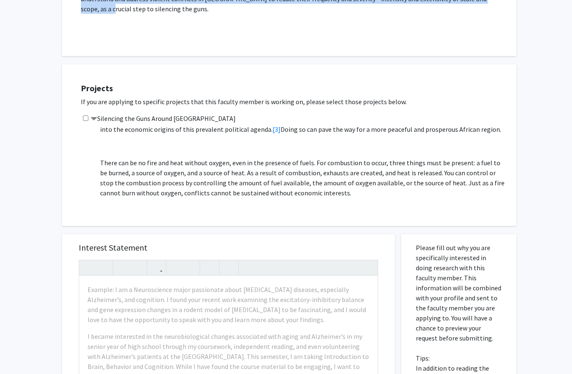
scroll to position [213, 0]
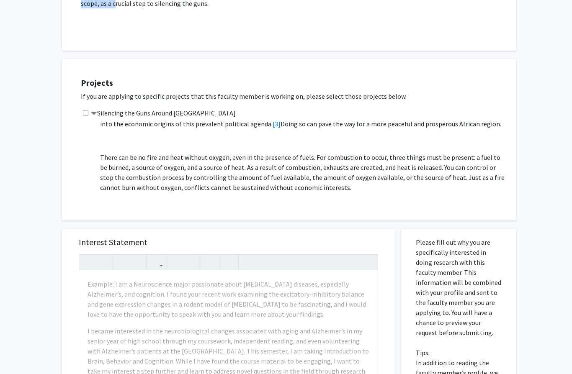
click at [84, 110] on input "checkbox" at bounding box center [85, 112] width 5 height 5
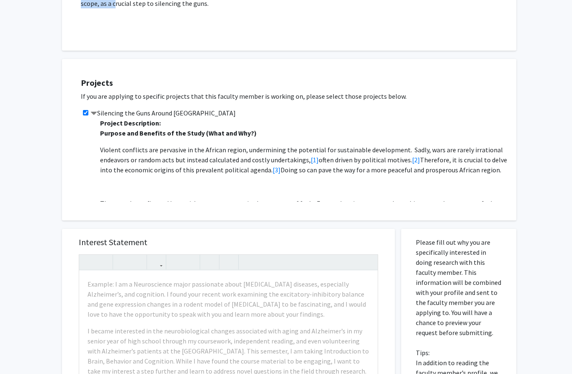
scroll to position [0, 0]
click at [88, 110] on input "checkbox" at bounding box center [85, 112] width 5 height 5
checkbox input "false"
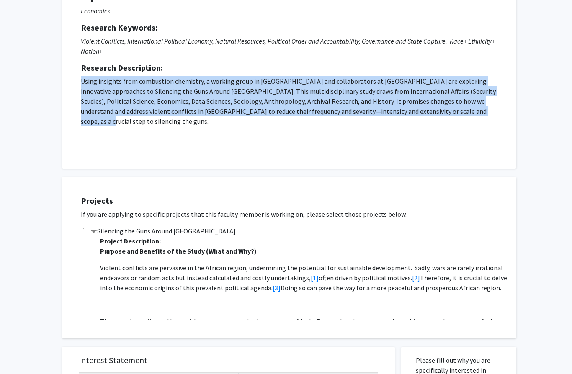
scroll to position [21, 0]
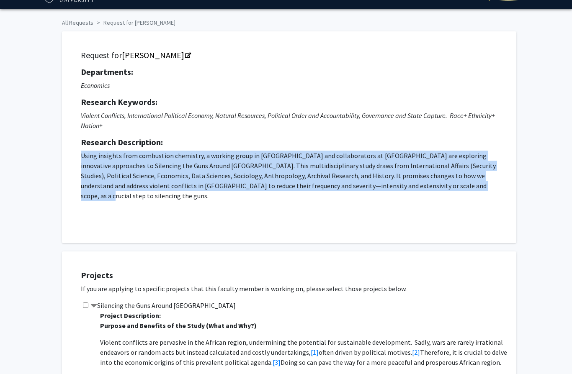
click at [142, 141] on strong "Research Description:" at bounding box center [122, 142] width 82 height 10
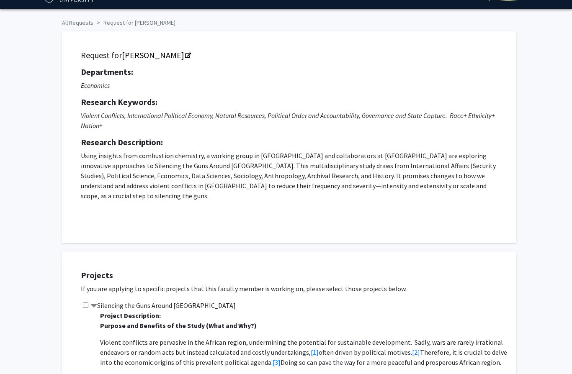
click at [144, 165] on p "Using insights from combustion chemistry, a working group in [GEOGRAPHIC_DATA] …" at bounding box center [289, 176] width 416 height 50
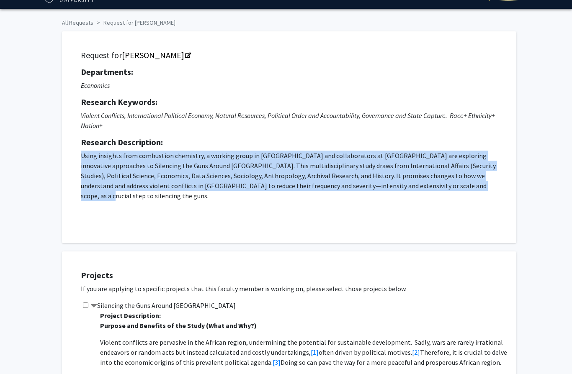
click at [144, 165] on p "Using insights from combustion chemistry, a working group in [GEOGRAPHIC_DATA] …" at bounding box center [289, 176] width 416 height 50
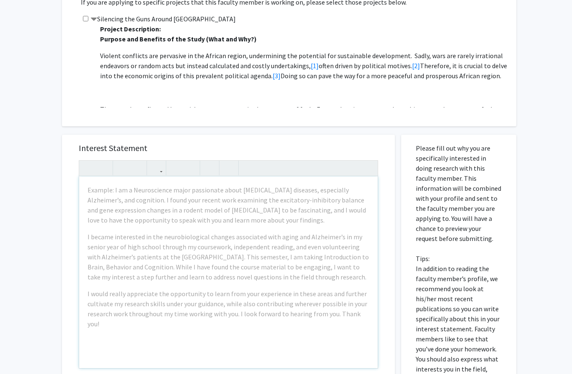
scroll to position [0, 0]
